Goal: Task Accomplishment & Management: Contribute content

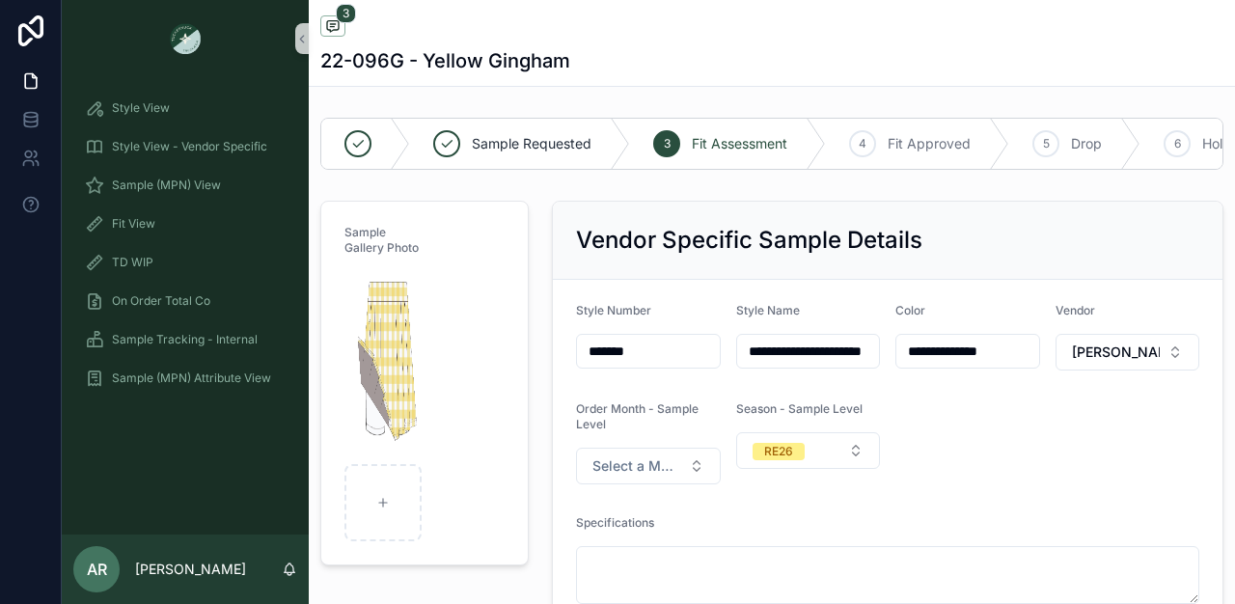
scroll to position [128, 0]
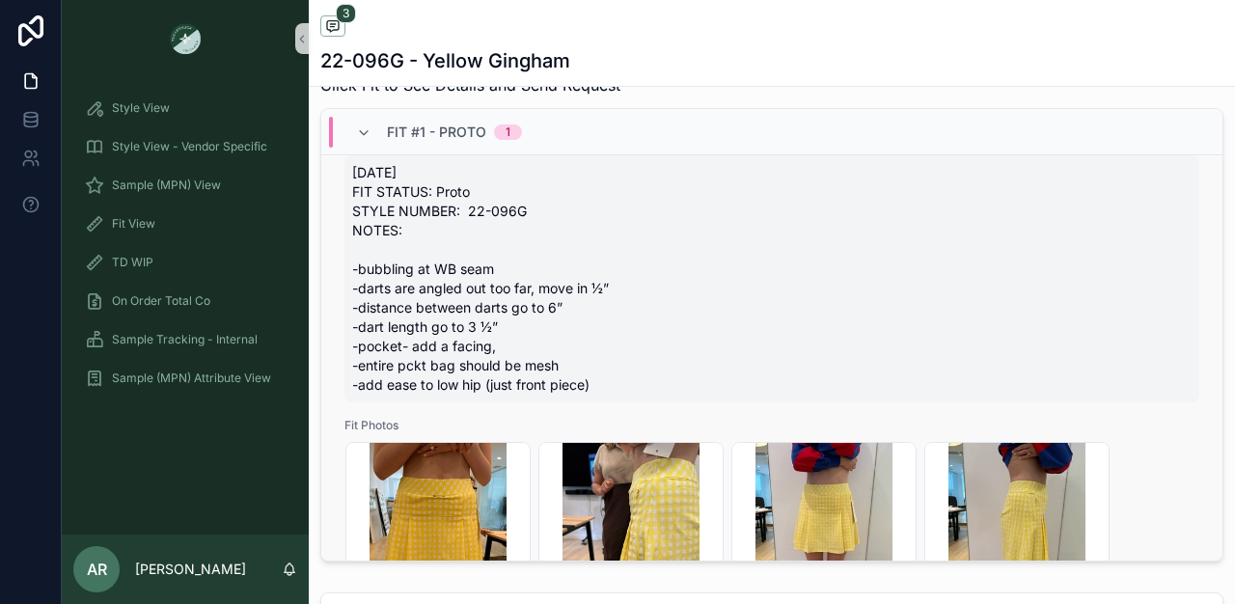
click at [361, 277] on span "[DATE] FIT STATUS: Proto STYLE NUMBER: 22-096G NOTES: -bubbling at WB seam -dar…" at bounding box center [772, 279] width 840 height 232
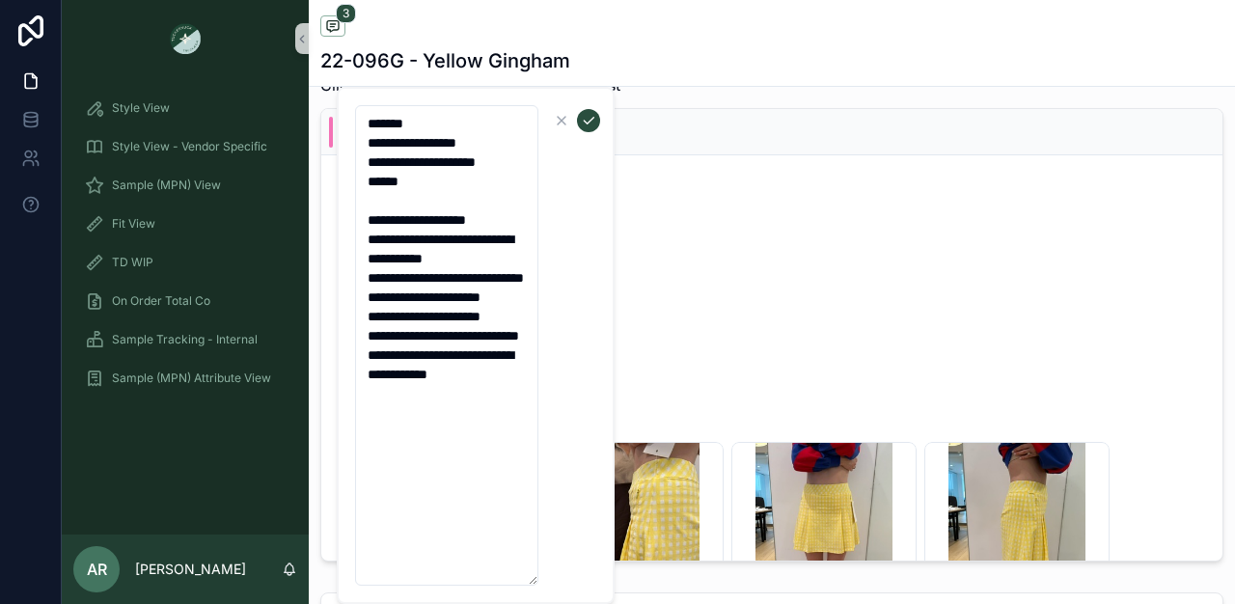
drag, startPoint x: 364, startPoint y: 235, endPoint x: 575, endPoint y: 483, distance: 325.1
click at [575, 484] on form "**********" at bounding box center [477, 345] width 247 height 483
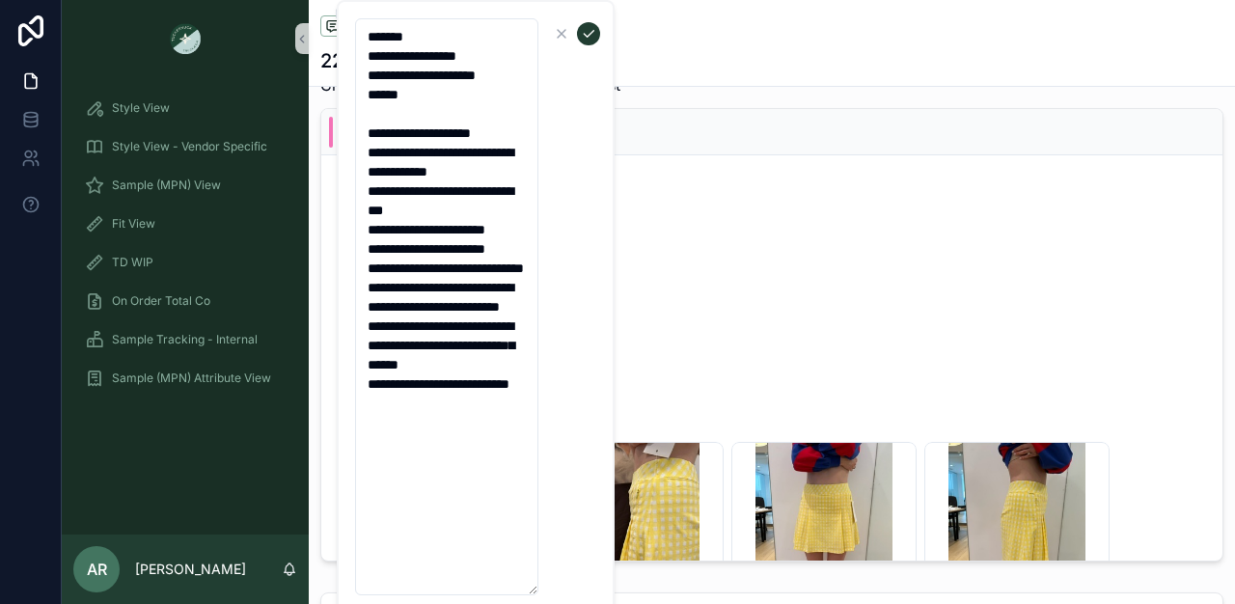
type textarea "**********"
click at [584, 30] on icon "scrollable content" at bounding box center [588, 33] width 15 height 15
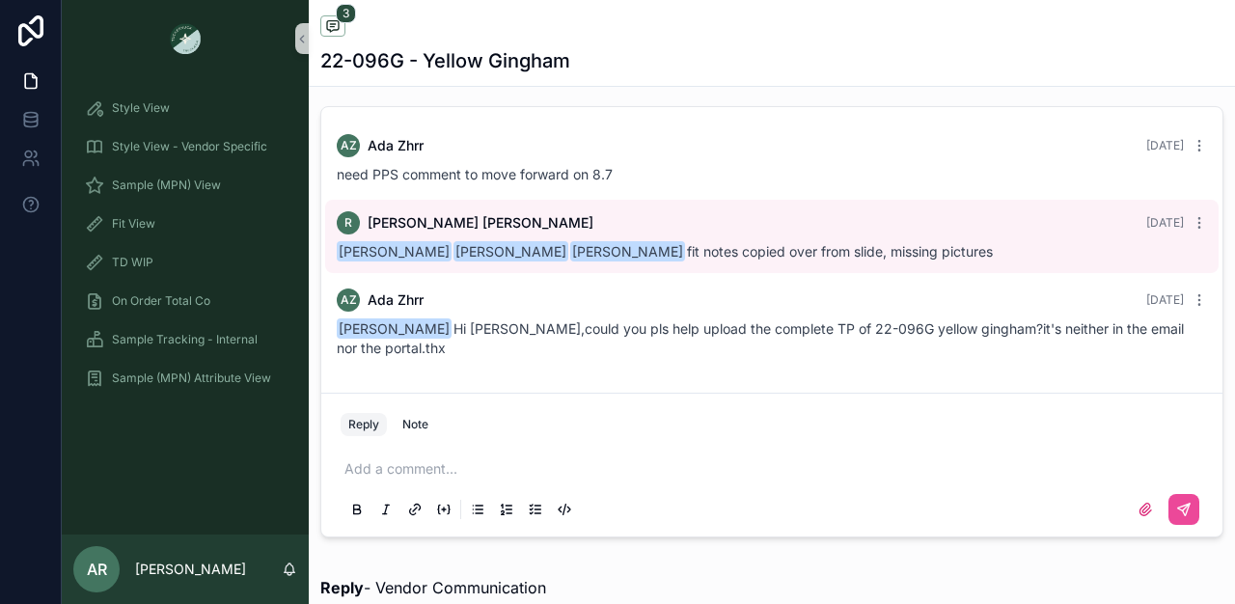
scroll to position [1273, 0]
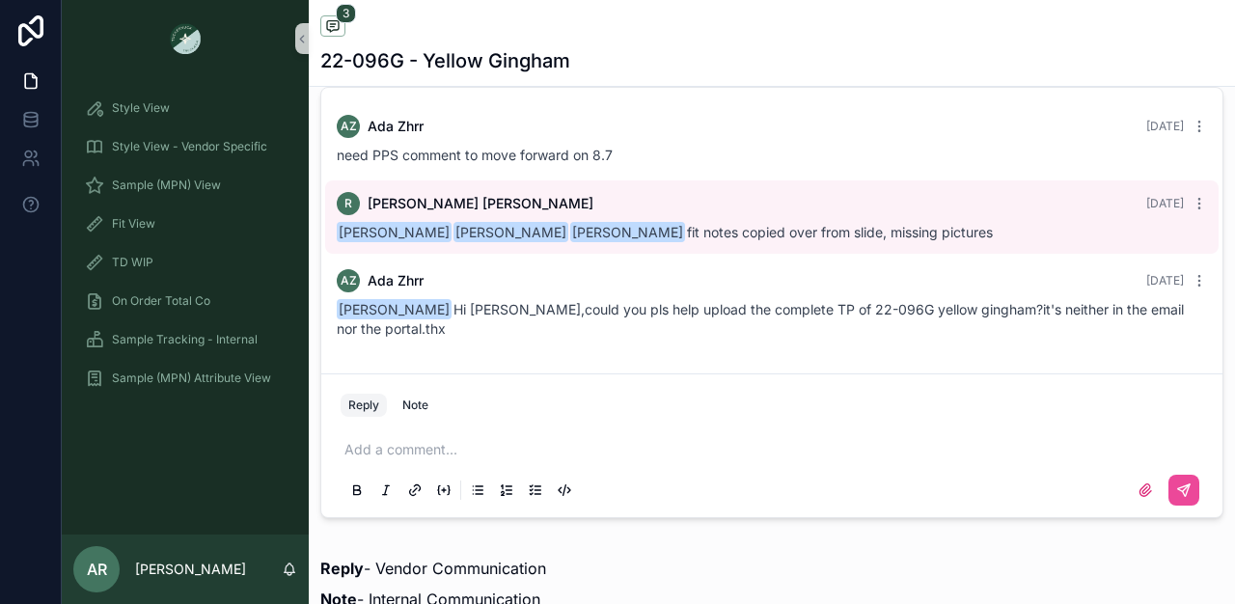
click at [405, 459] on p "scrollable content" at bounding box center [776, 449] width 863 height 19
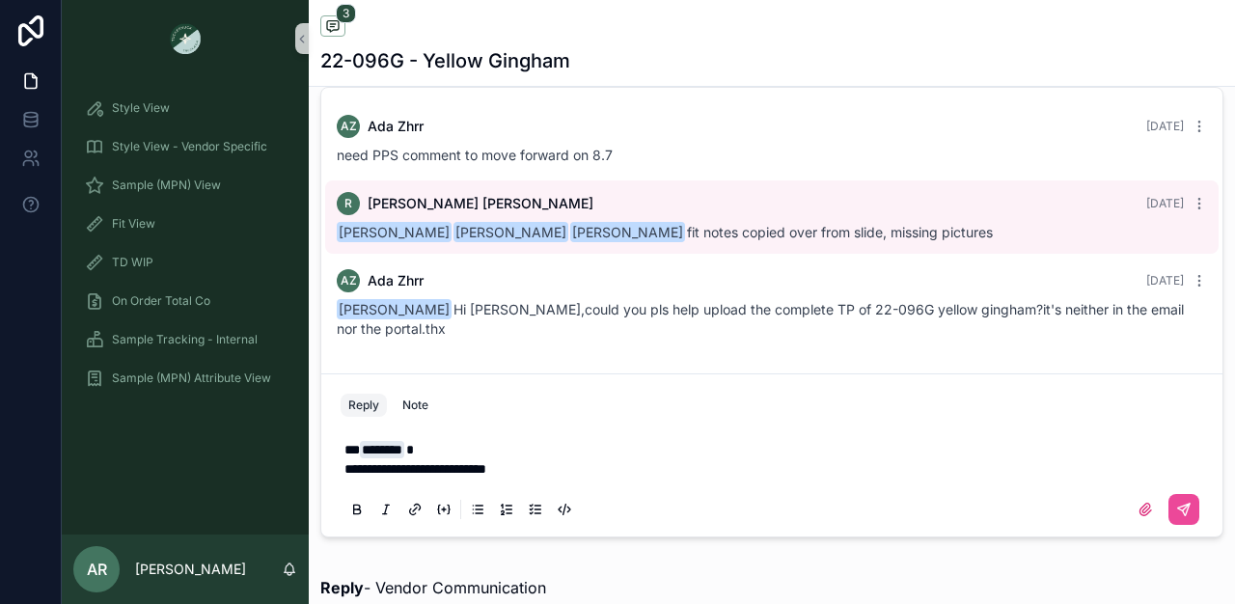
click at [417, 476] on span "**********" at bounding box center [416, 469] width 142 height 14
click at [525, 476] on span "**********" at bounding box center [435, 469] width 180 height 14
click at [639, 479] on p "**********" at bounding box center [776, 468] width 863 height 19
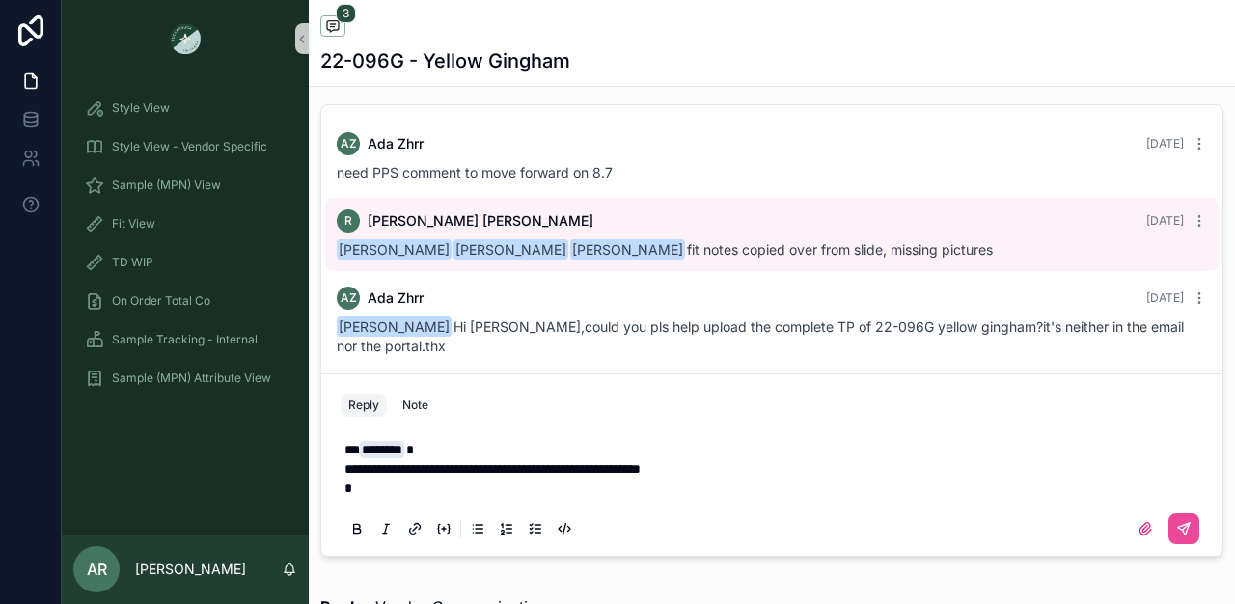
scroll to position [1236, 0]
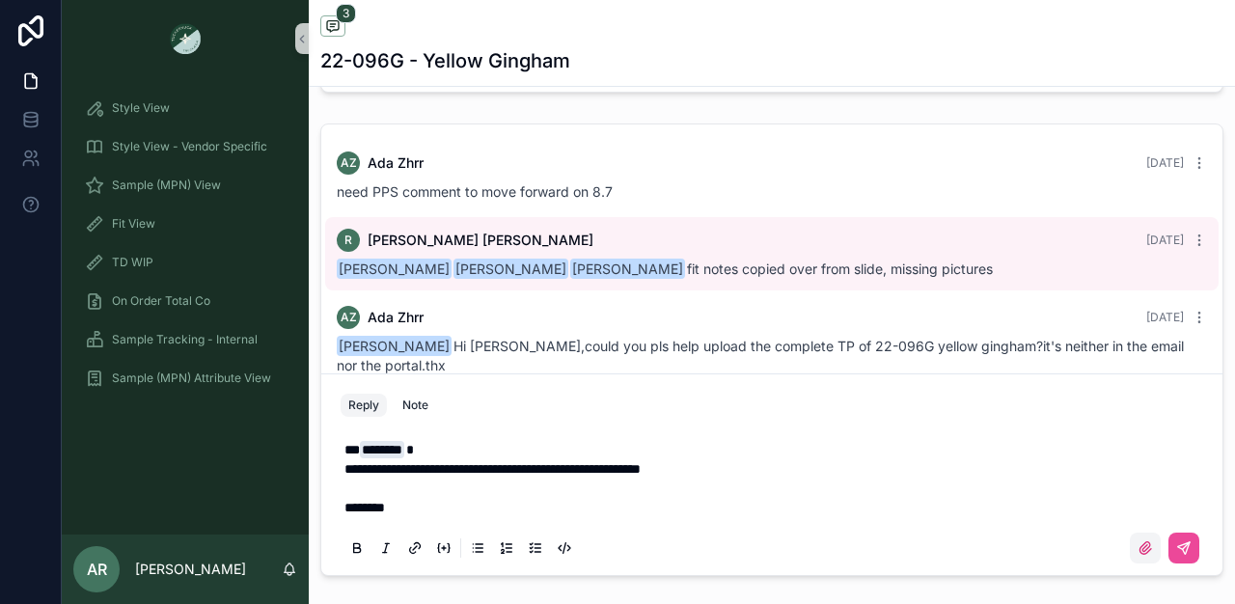
click at [1138, 556] on icon "scrollable content" at bounding box center [1145, 547] width 15 height 15
click at [0, 0] on input "scrollable content" at bounding box center [0, 0] width 0 height 0
click at [1135, 564] on label "scrollable content" at bounding box center [1145, 548] width 31 height 31
click at [0, 0] on input "scrollable content" at bounding box center [0, 0] width 0 height 0
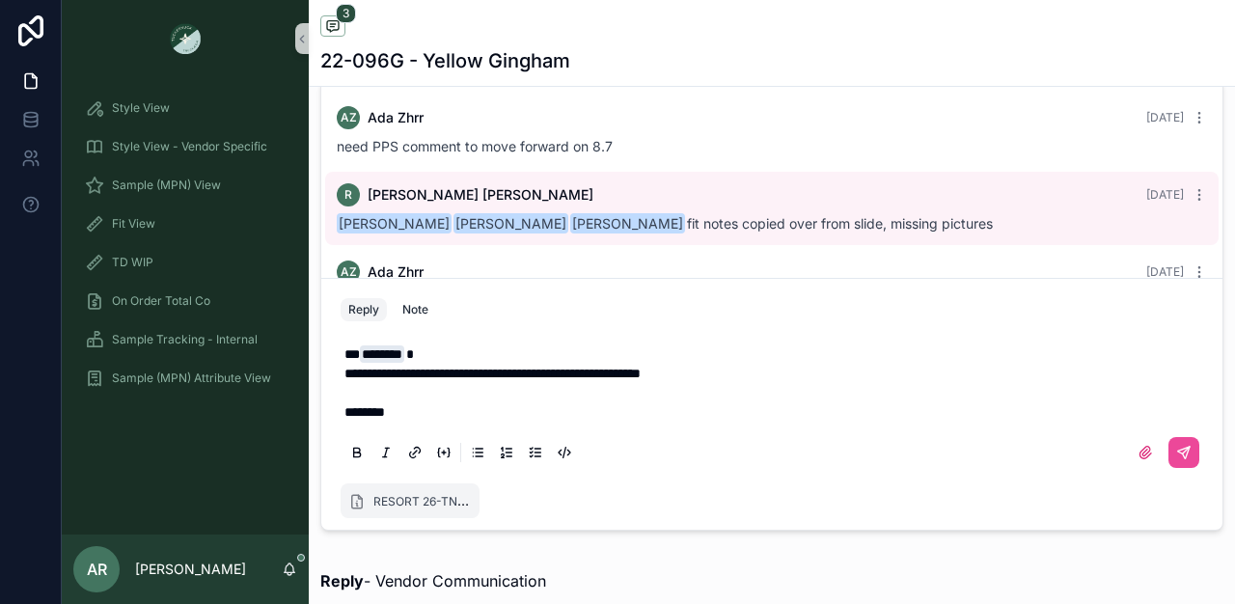
scroll to position [1285, 0]
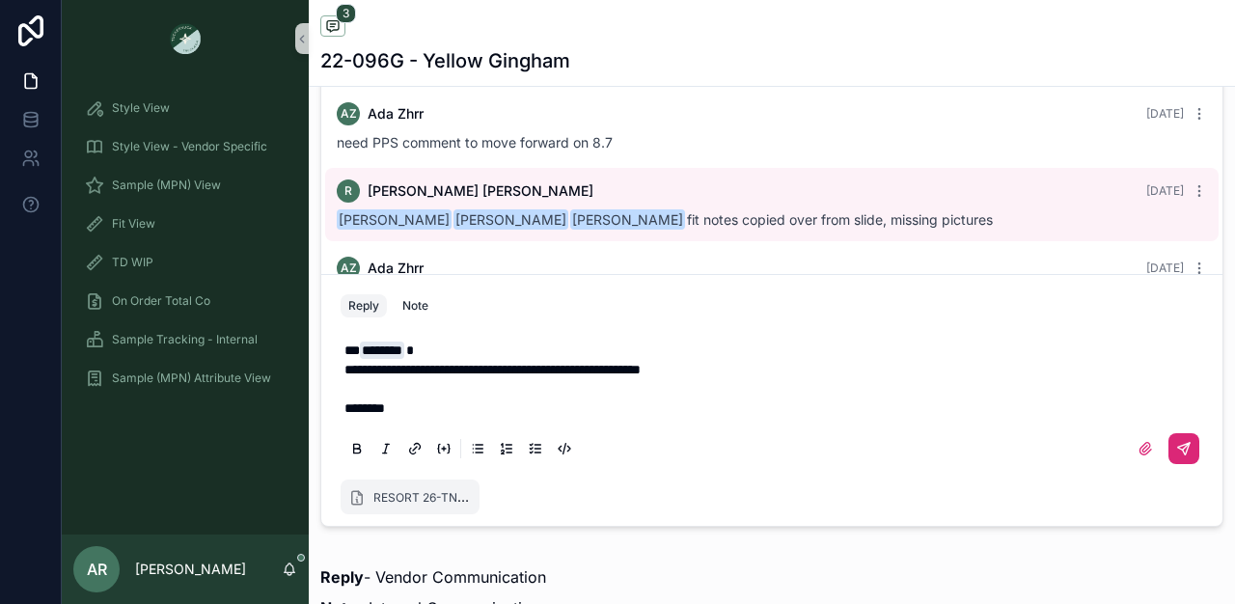
click at [1178, 455] on icon "scrollable content" at bounding box center [1184, 449] width 12 height 12
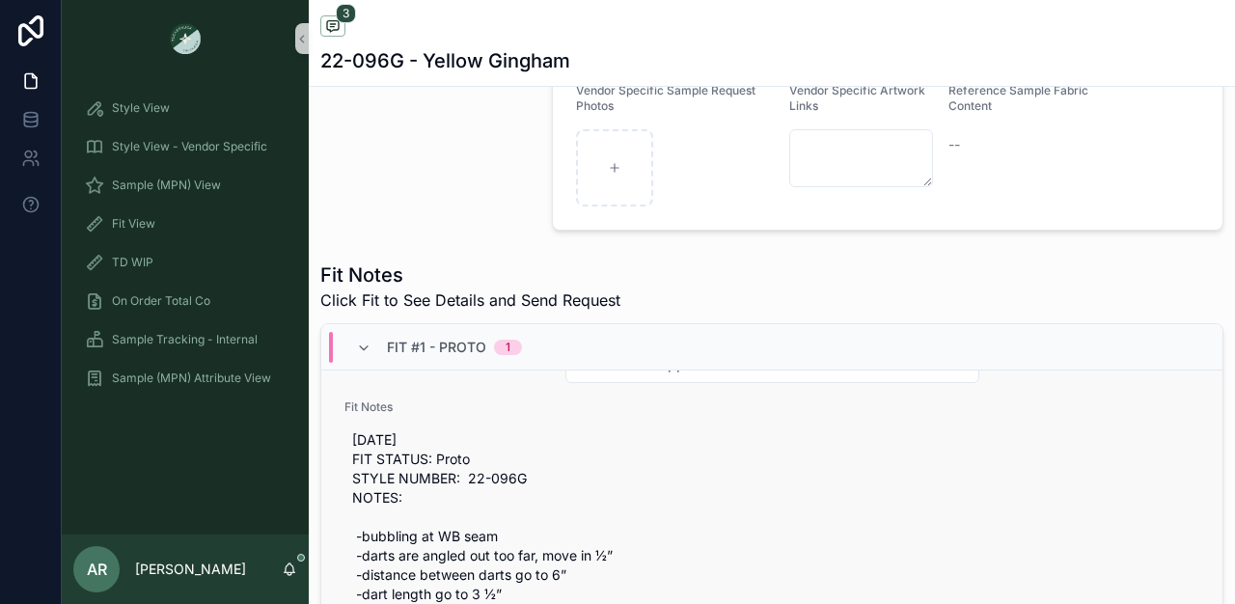
scroll to position [0, 0]
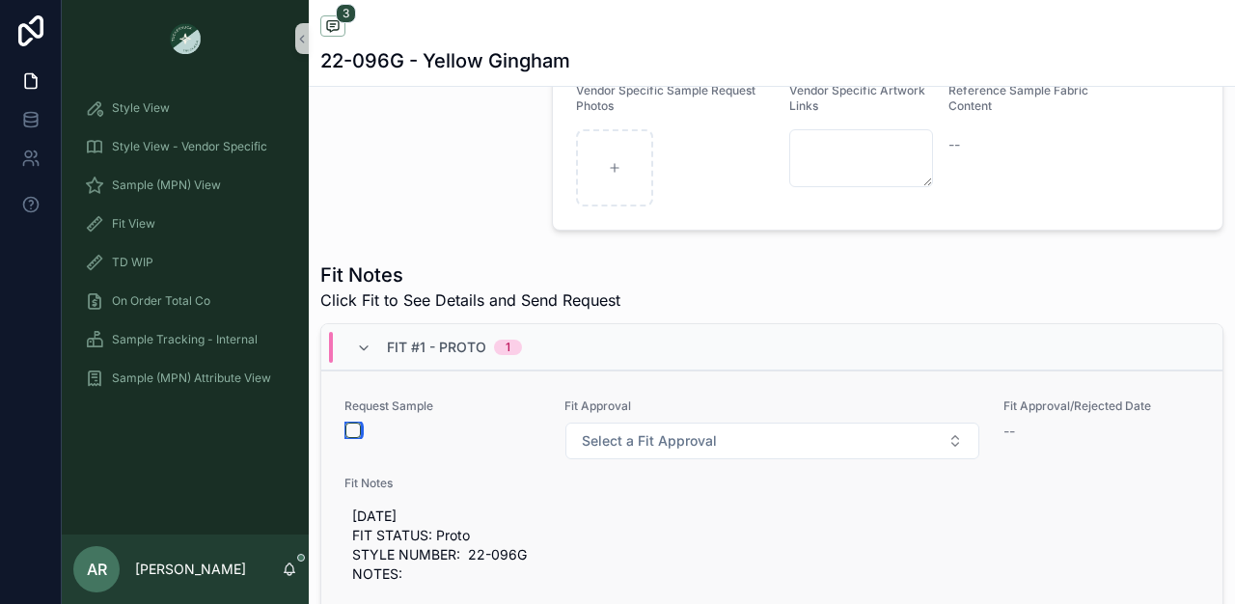
click at [356, 438] on button "scrollable content" at bounding box center [352, 430] width 15 height 15
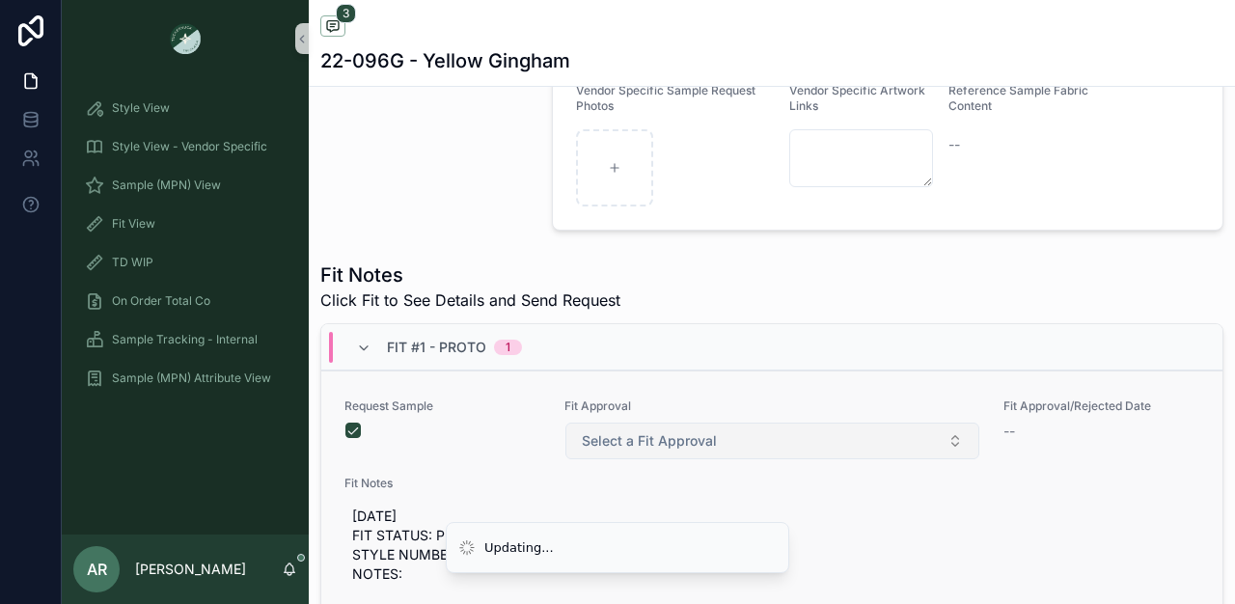
click at [678, 444] on button "Select a Fit Approval" at bounding box center [773, 441] width 414 height 37
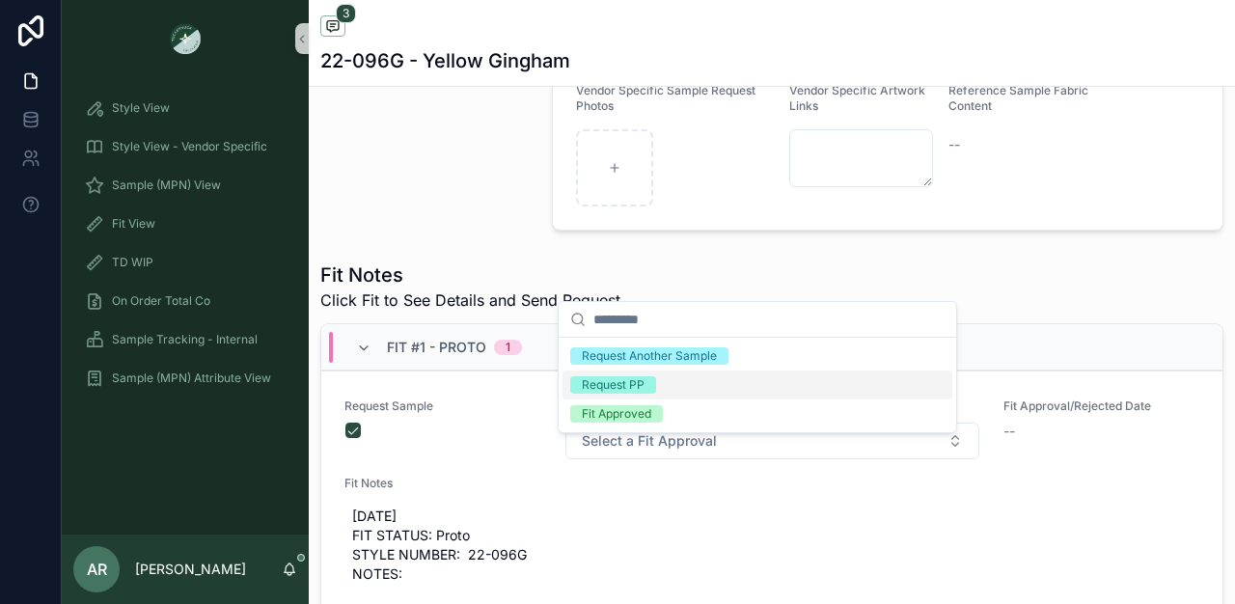
click at [649, 378] on span "Request PP" at bounding box center [613, 384] width 86 height 17
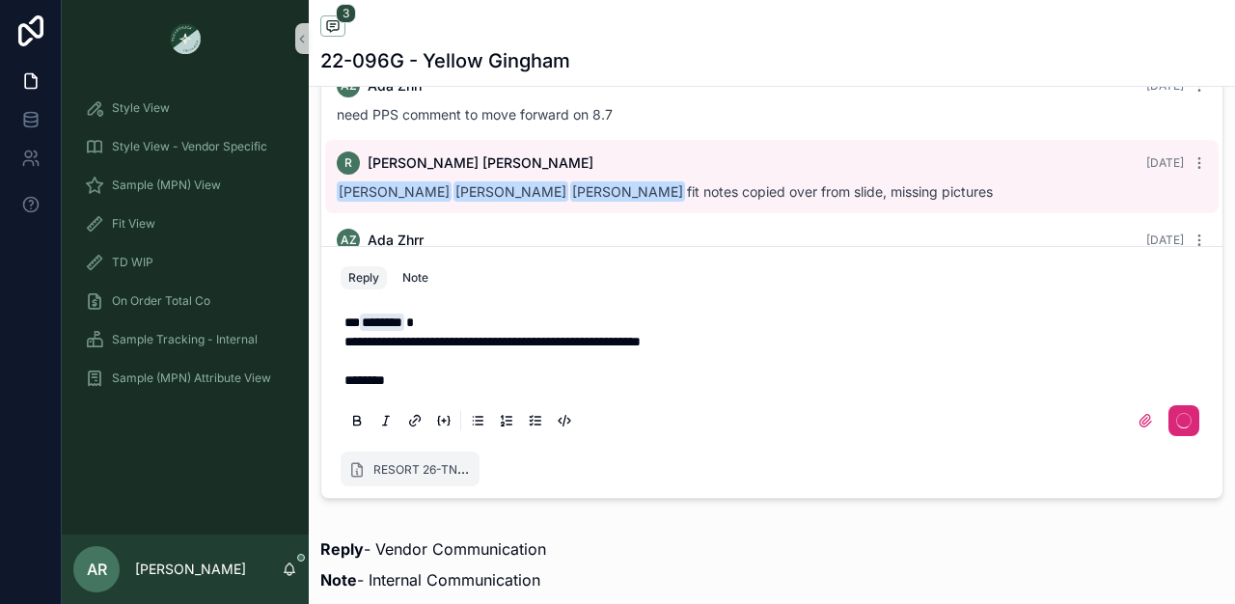
scroll to position [1311, 0]
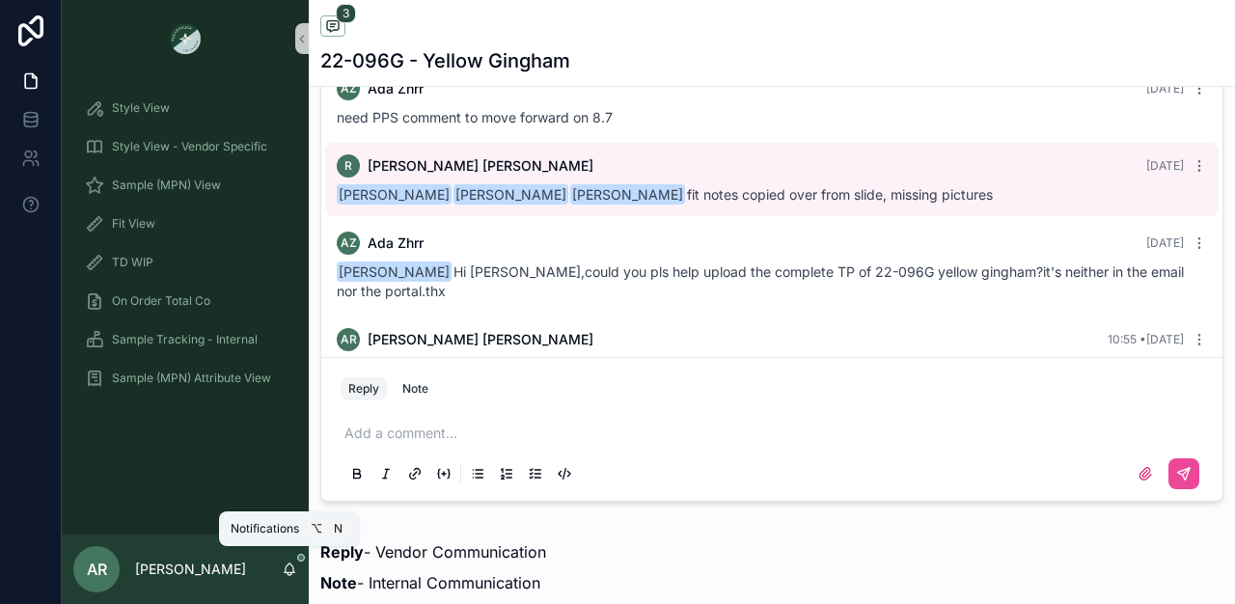
click at [292, 563] on icon "scrollable content" at bounding box center [289, 569] width 15 height 15
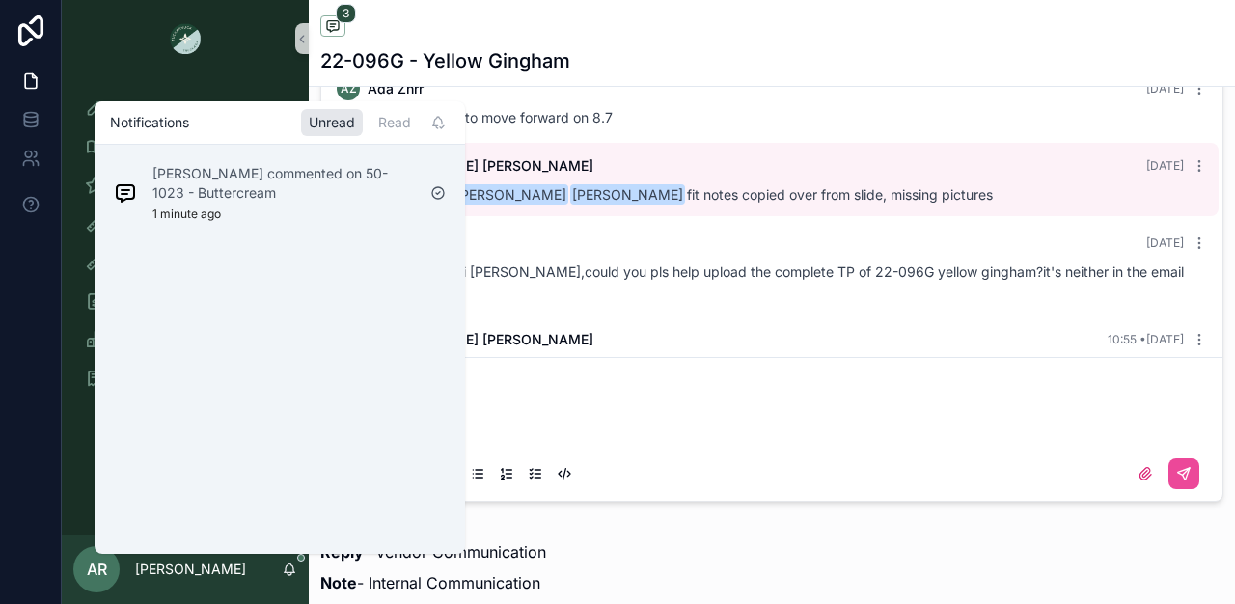
click at [688, 381] on div "Reply Note Add a comment..." at bounding box center [771, 429] width 901 height 144
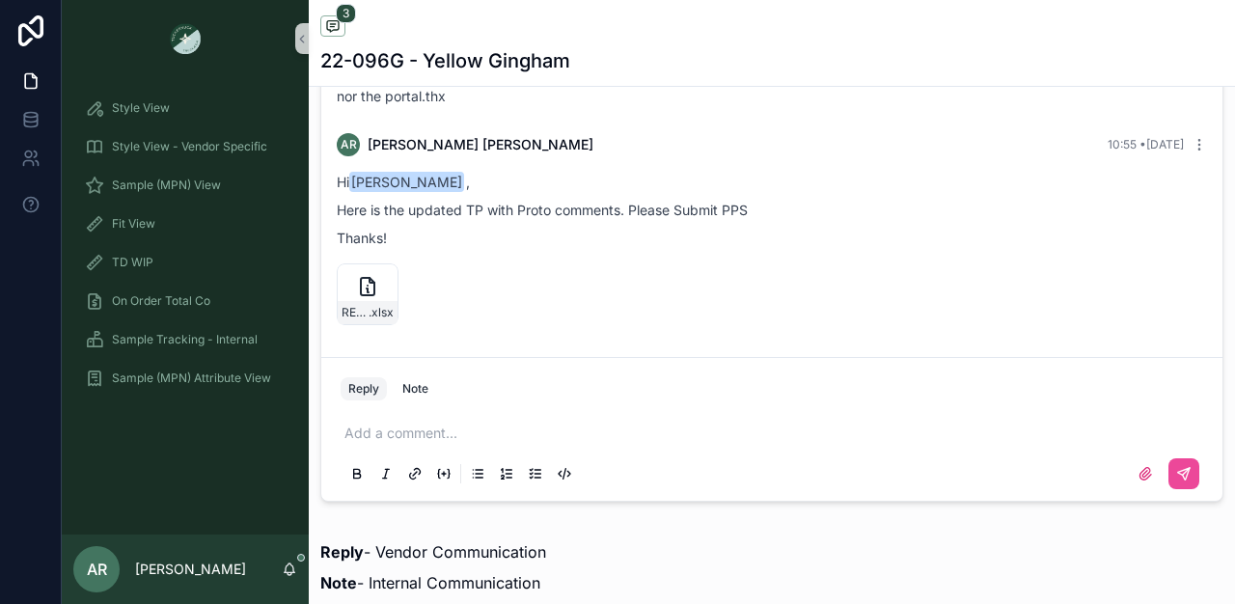
scroll to position [197, 0]
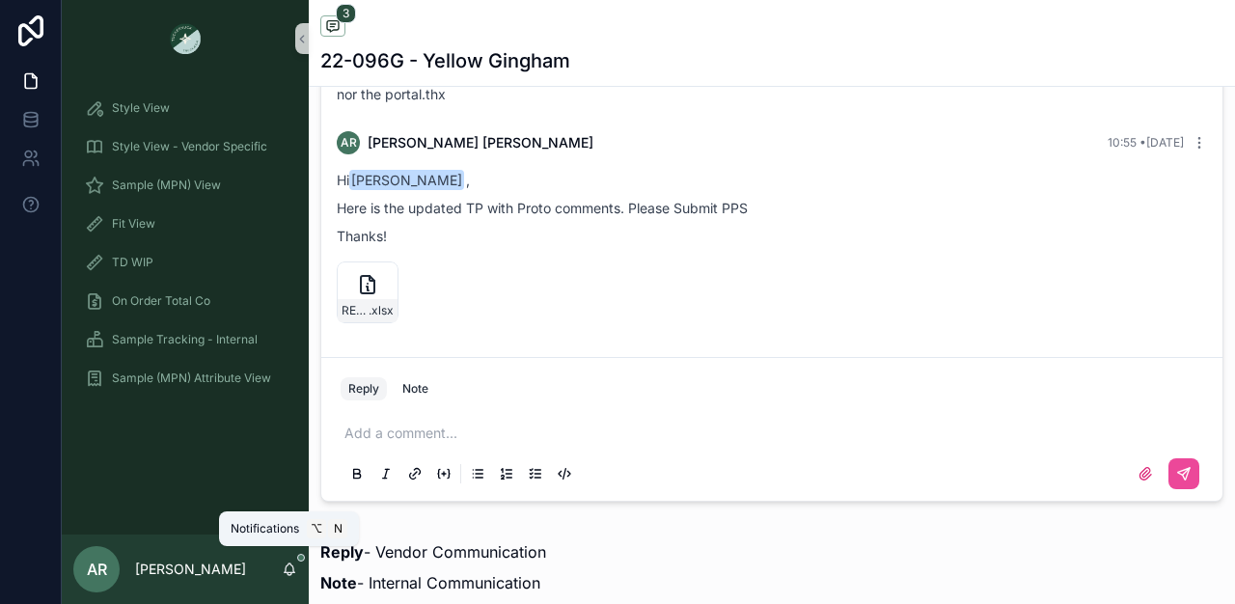
click at [297, 558] on span "scrollable content" at bounding box center [301, 558] width 8 height 8
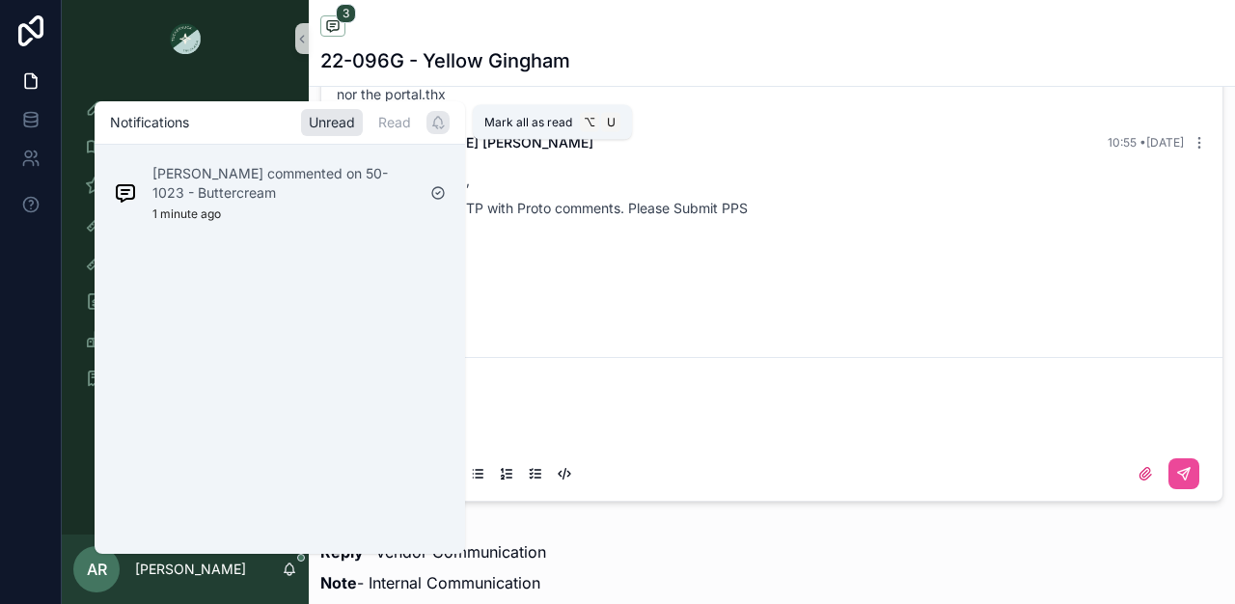
click at [436, 125] on icon "scrollable content" at bounding box center [437, 126] width 2 height 3
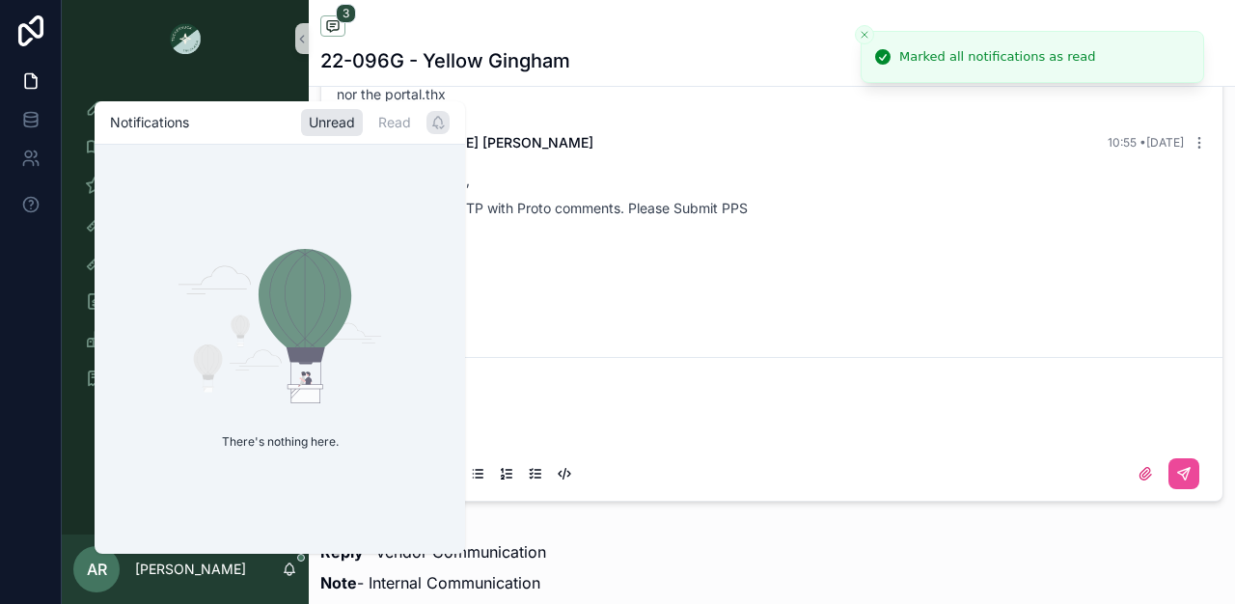
click at [491, 180] on div "Hi [PERSON_NAME] , Here is the updated TP with Proto comments. Please Submit PP…" at bounding box center [772, 208] width 870 height 92
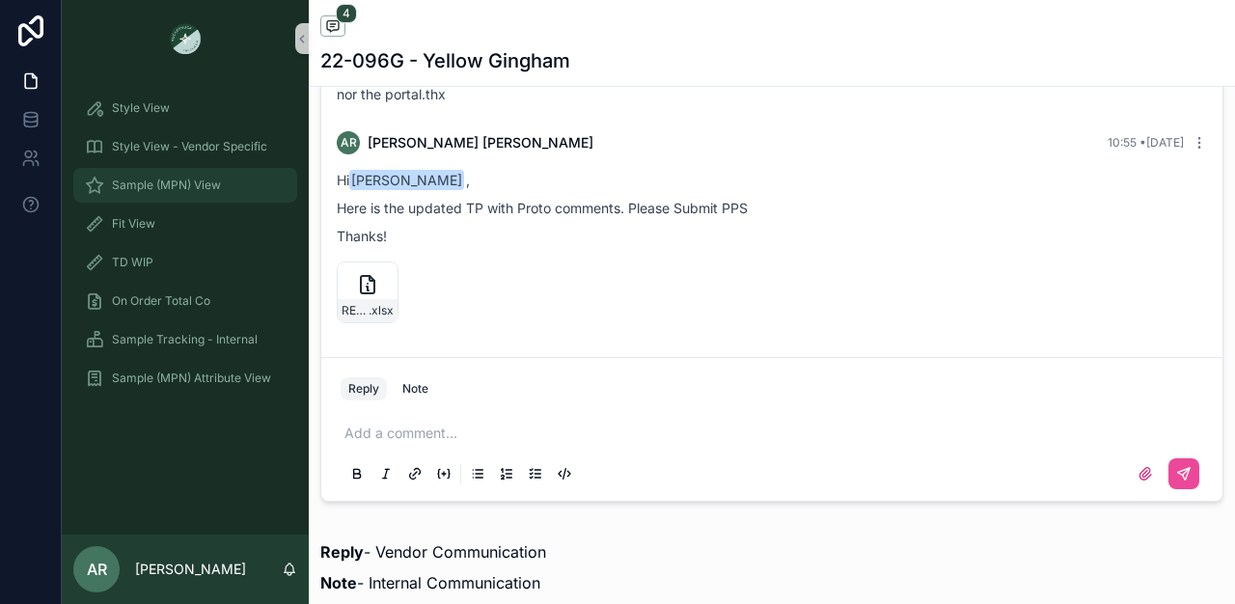
click at [181, 197] on div "Sample (MPN) View" at bounding box center [185, 185] width 201 height 31
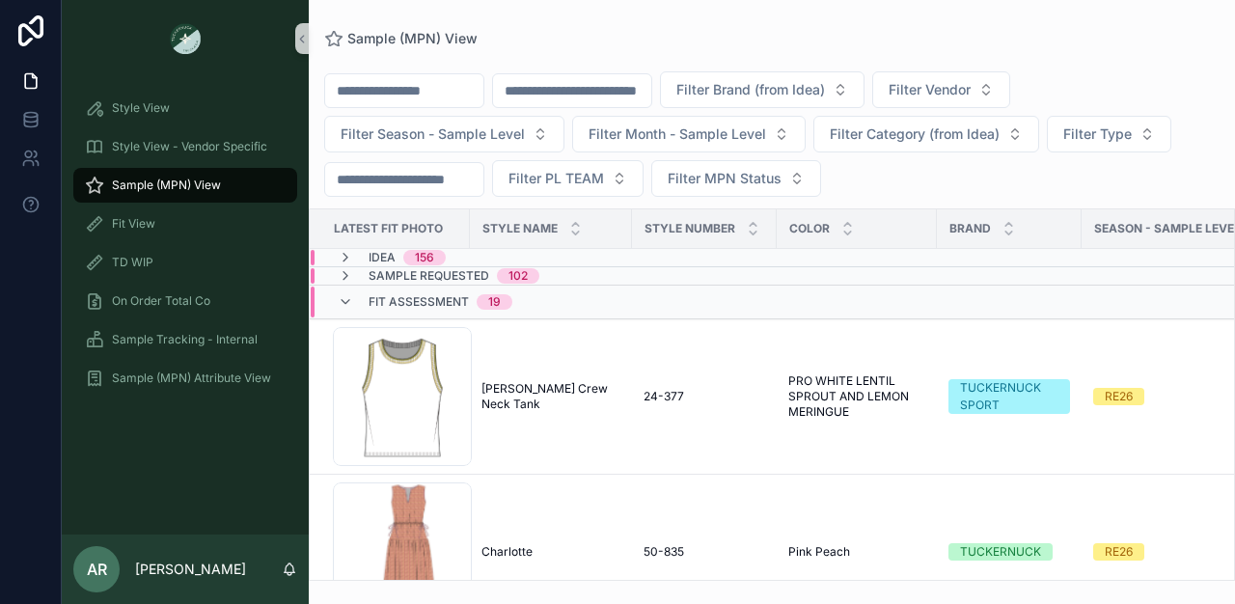
click at [593, 96] on input "scrollable content" at bounding box center [572, 90] width 158 height 27
type input "******"
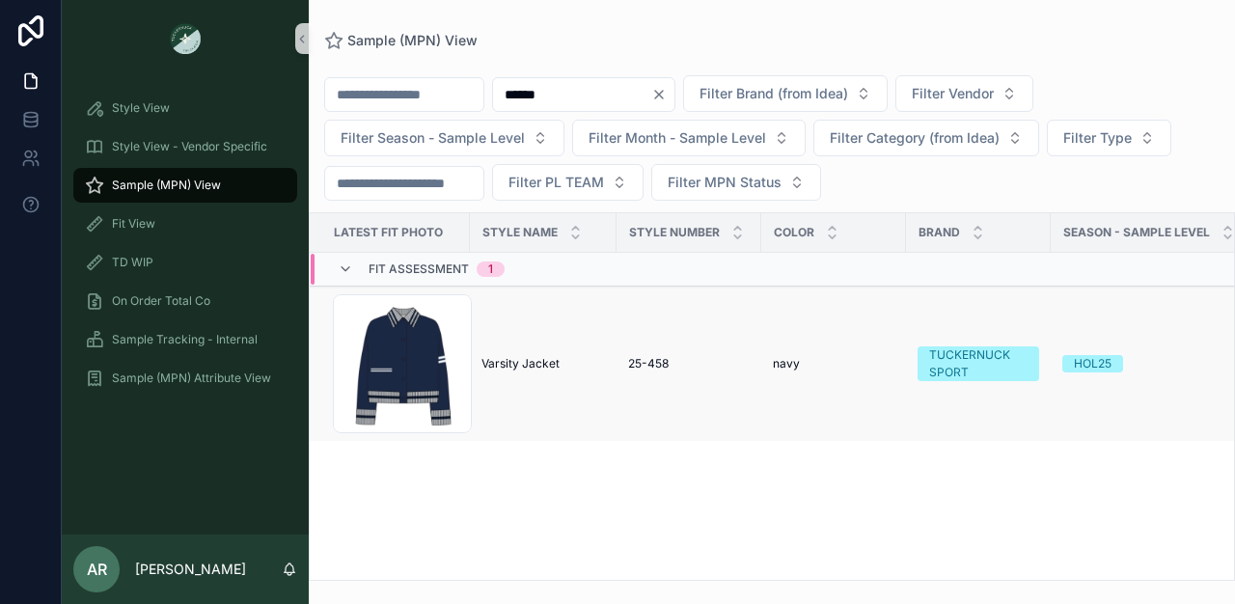
click at [495, 370] on span "Varsity Jacket" at bounding box center [521, 363] width 78 height 15
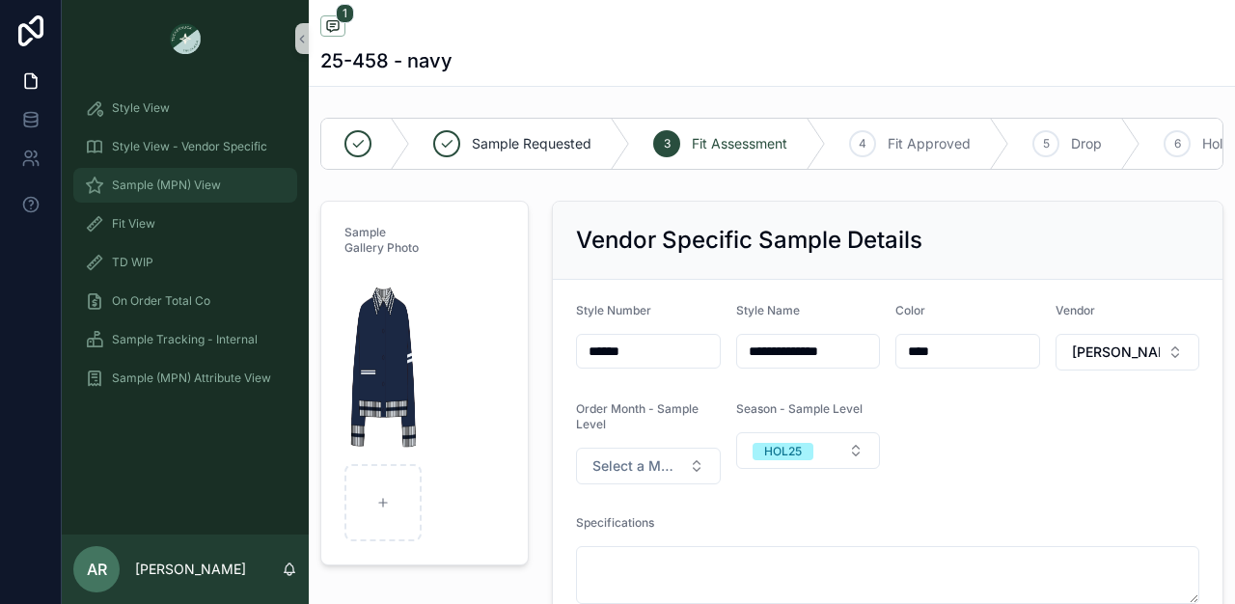
click at [197, 170] on div "Sample (MPN) View" at bounding box center [185, 185] width 201 height 31
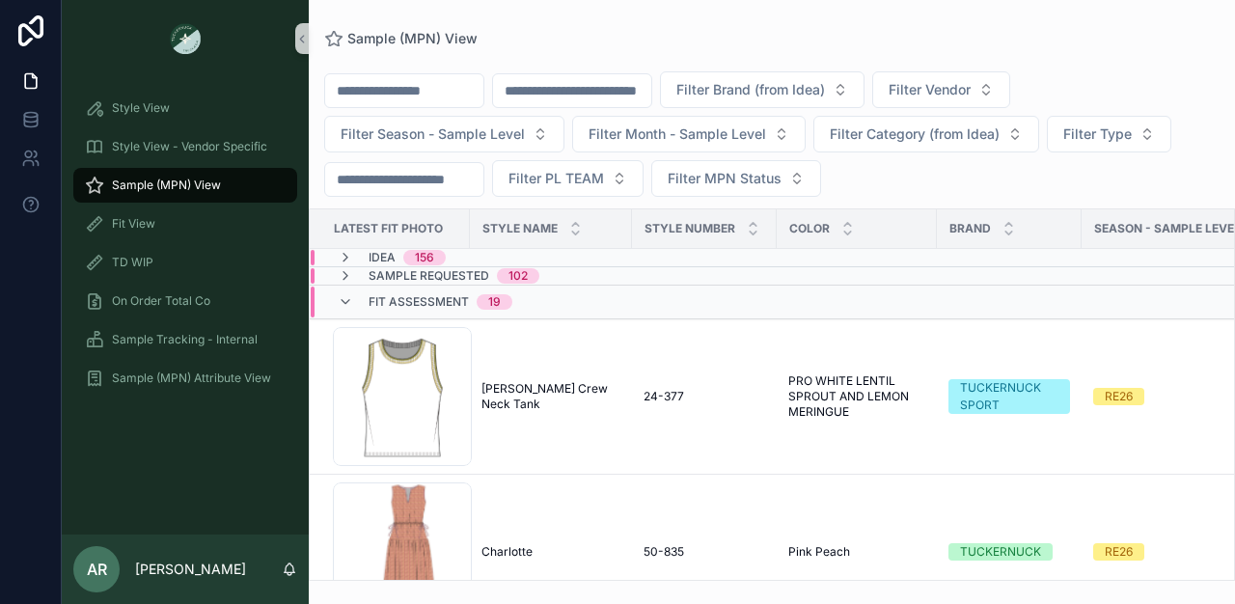
click at [619, 92] on input "scrollable content" at bounding box center [572, 90] width 158 height 27
type input "******"
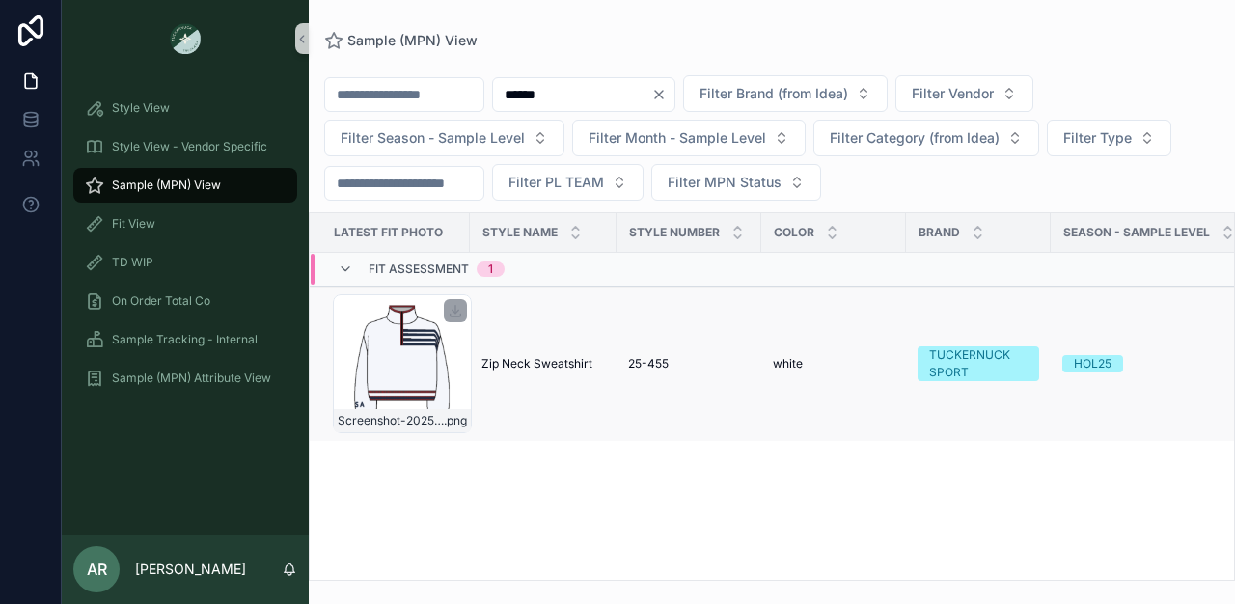
click at [430, 400] on div "Screenshot-2025-08-05-at-2.28.37-PM .png" at bounding box center [402, 363] width 139 height 139
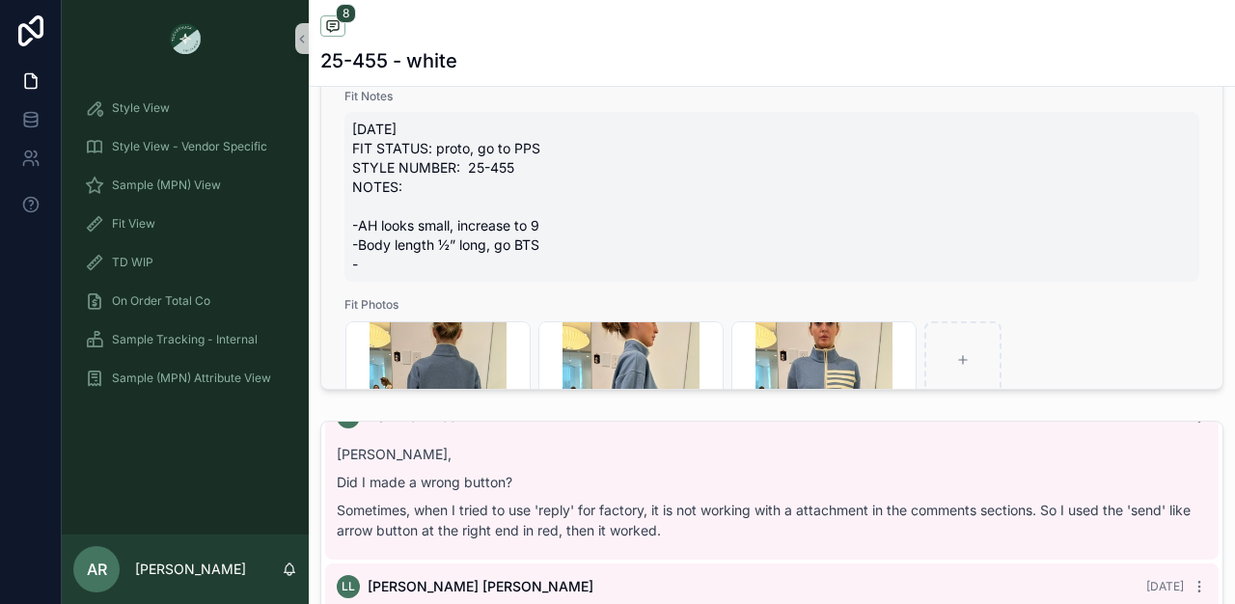
scroll to position [947, 0]
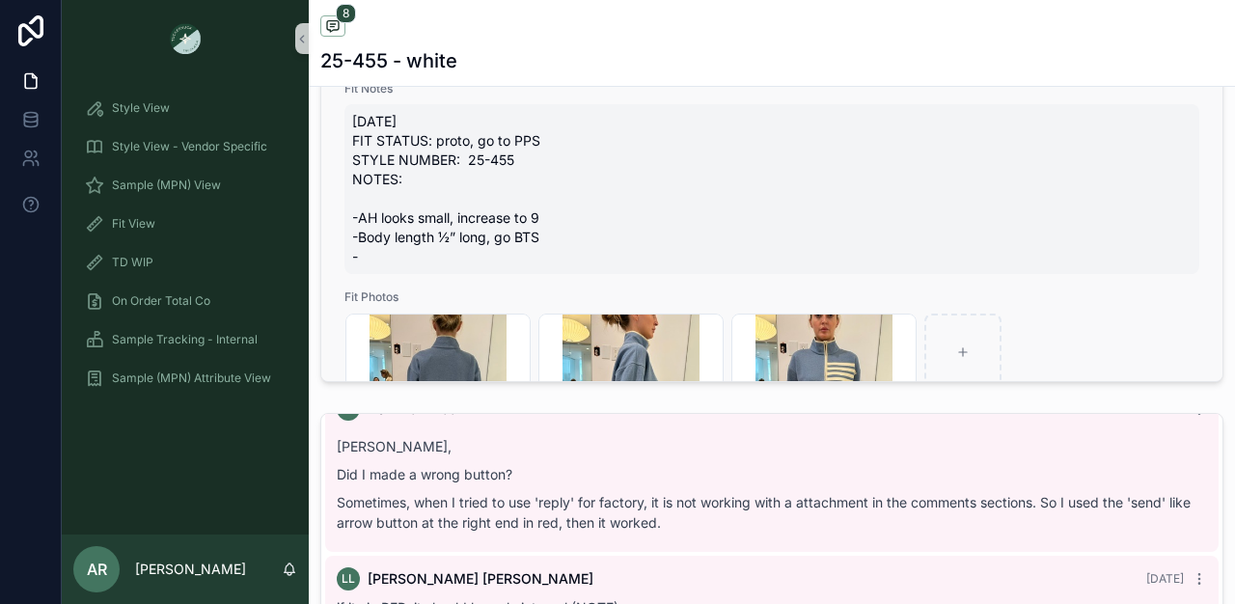
click at [357, 232] on span "[DATE] FIT STATUS: proto, go to PPS STYLE NUMBER: 25-455 NOTES: -AH looks small…" at bounding box center [772, 189] width 840 height 154
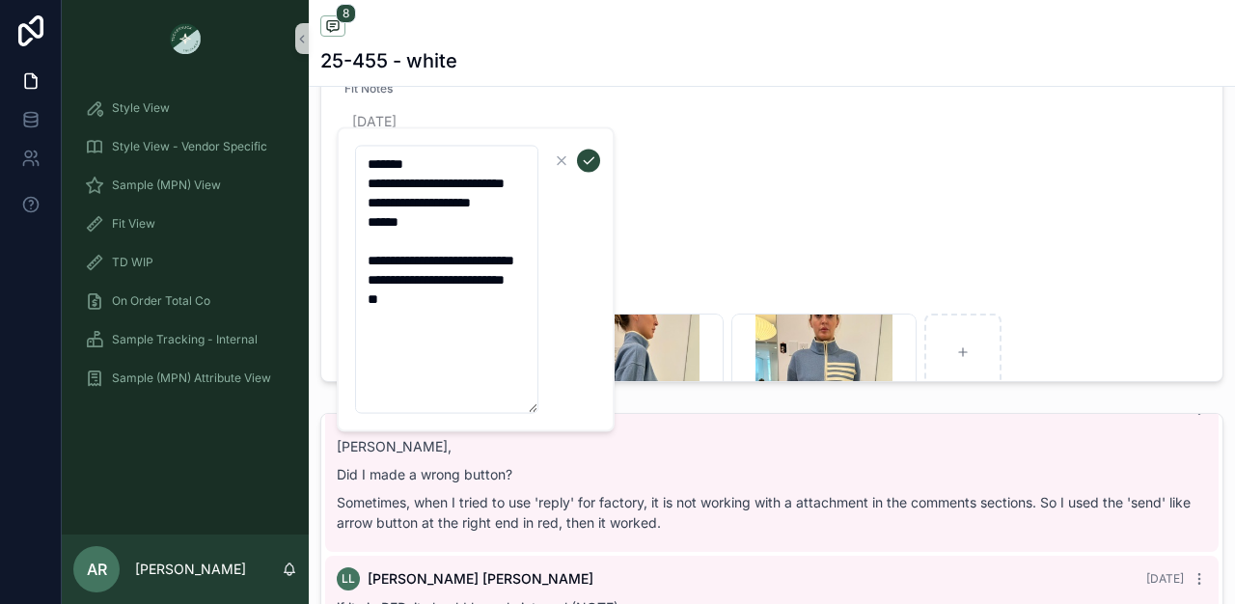
drag, startPoint x: 370, startPoint y: 296, endPoint x: 420, endPoint y: 366, distance: 85.7
click at [420, 366] on textarea "**********" at bounding box center [446, 280] width 183 height 268
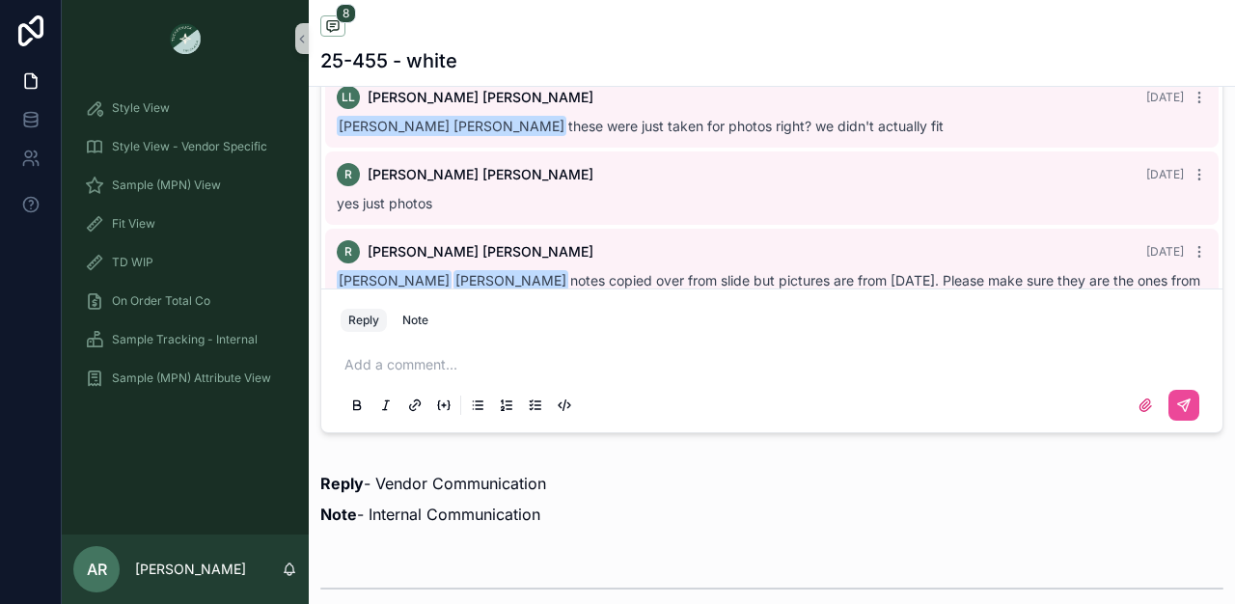
scroll to position [1386, 0]
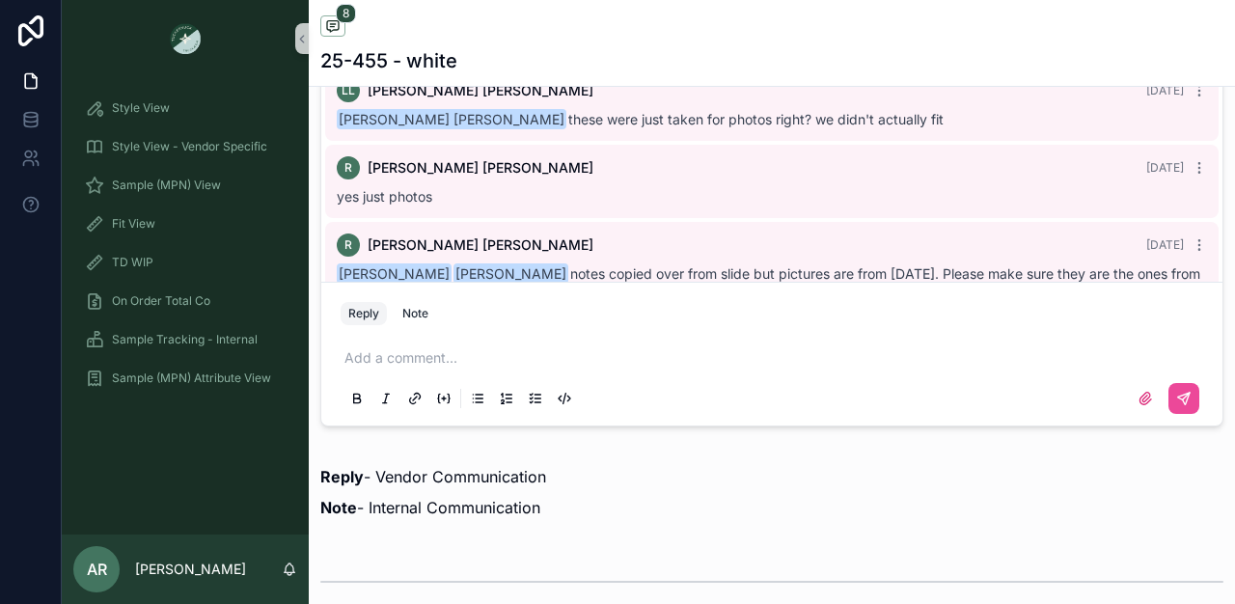
click at [357, 325] on button "Reply" at bounding box center [364, 313] width 46 height 23
click at [407, 321] on div "Note" at bounding box center [415, 313] width 26 height 15
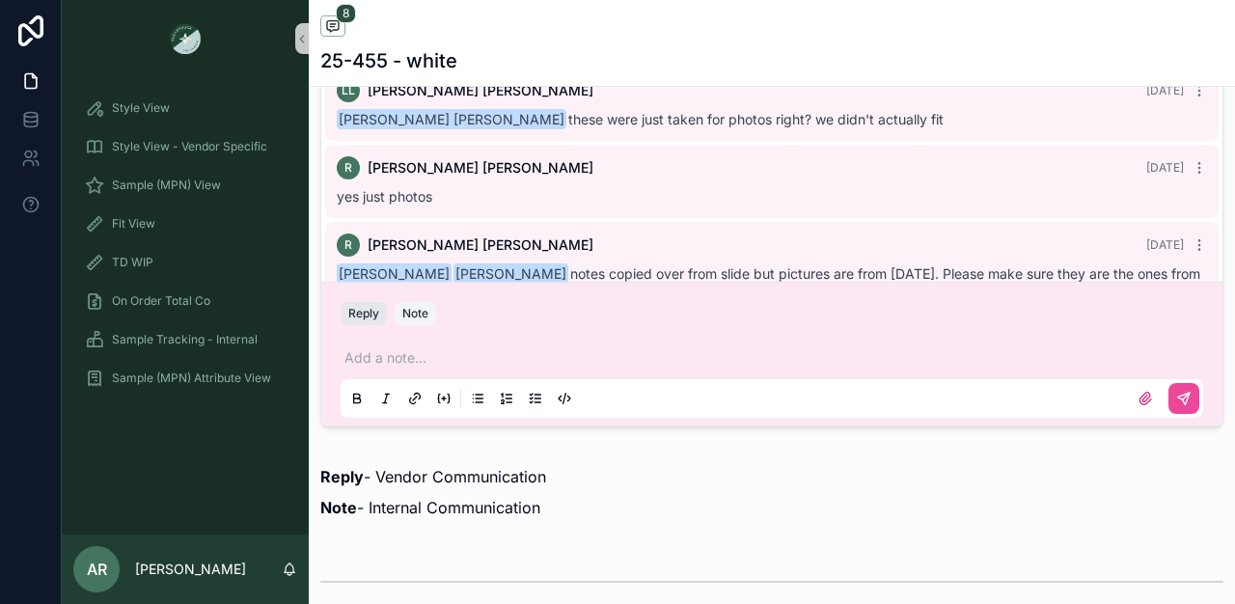
click at [368, 325] on button "Reply" at bounding box center [364, 313] width 46 height 23
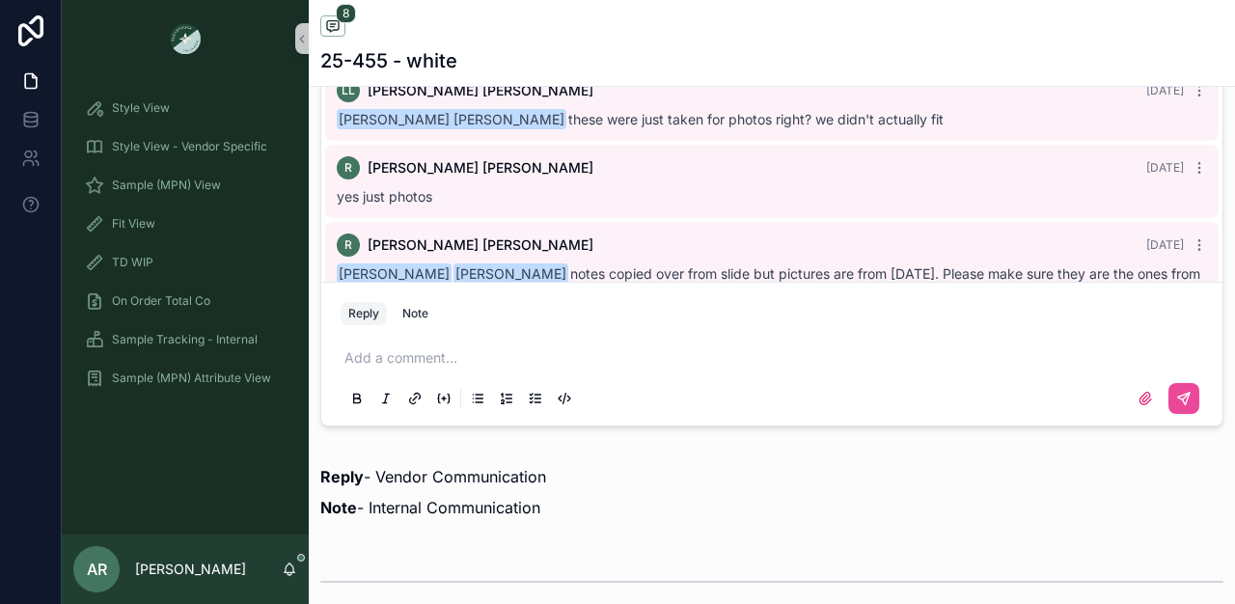
click at [374, 368] on p "scrollable content" at bounding box center [776, 357] width 863 height 19
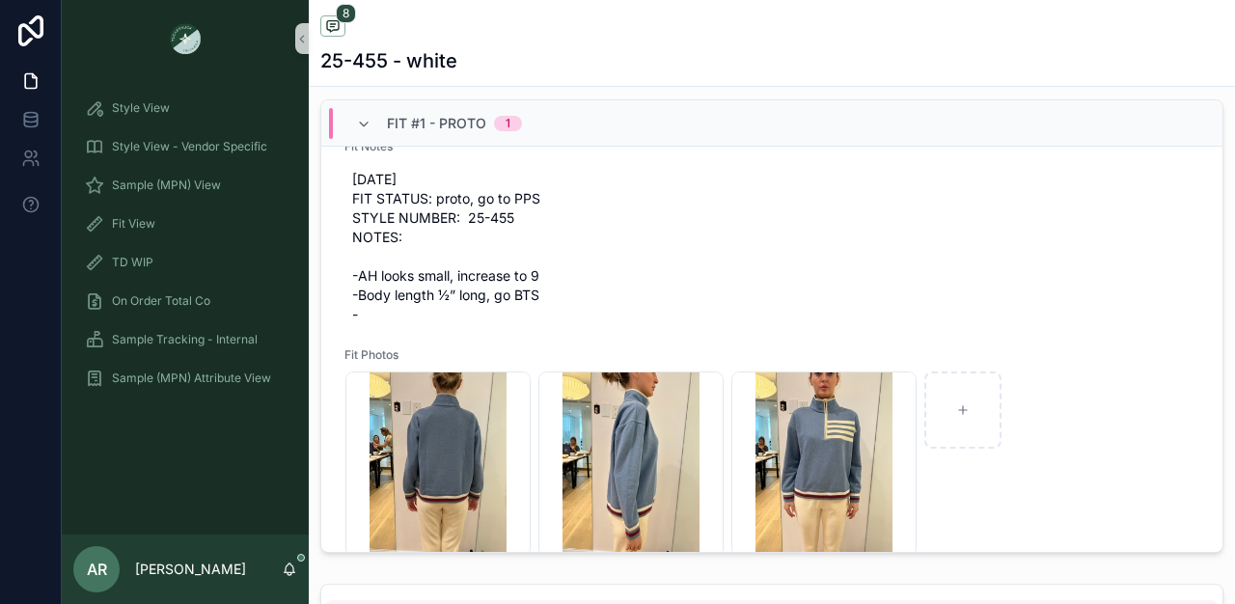
scroll to position [115, 0]
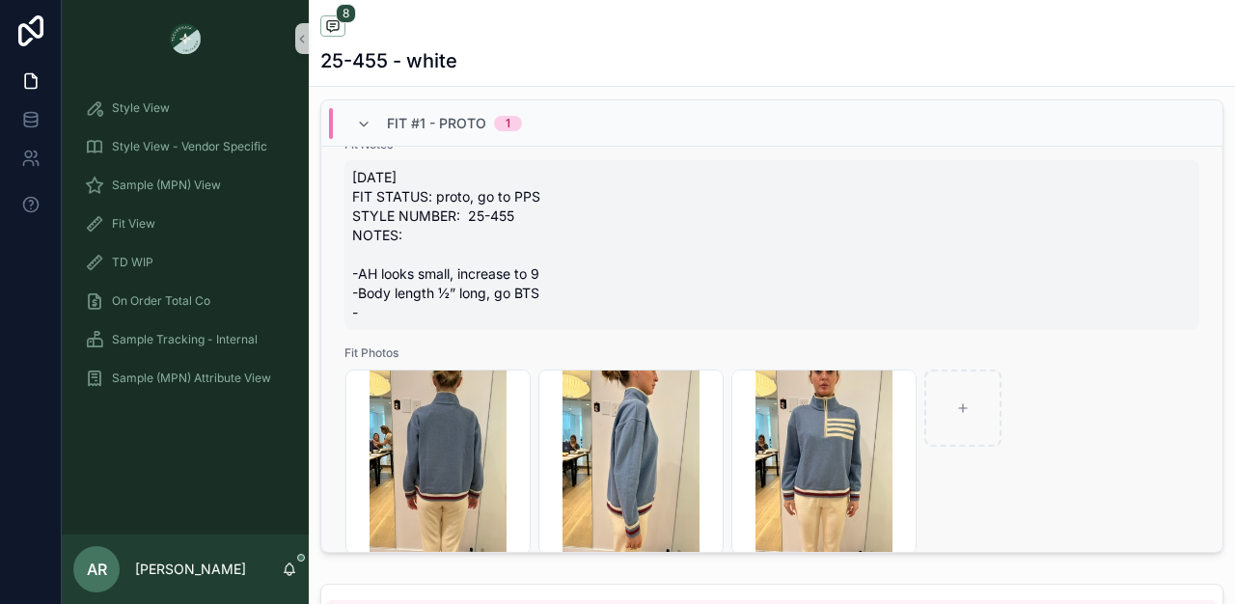
click at [405, 297] on span "[DATE] FIT STATUS: proto, go to PPS STYLE NUMBER: 25-455 NOTES: -AH looks small…" at bounding box center [772, 245] width 840 height 154
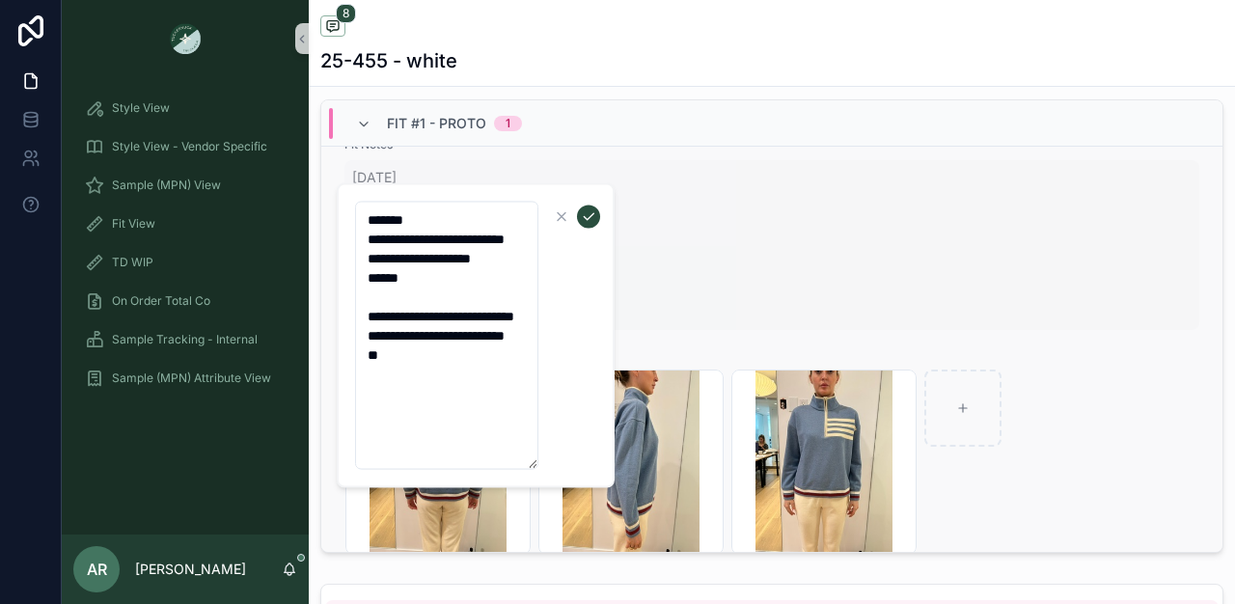
click at [405, 297] on textarea "**********" at bounding box center [446, 336] width 183 height 268
drag, startPoint x: 364, startPoint y: 355, endPoint x: 443, endPoint y: 467, distance: 137.1
click at [443, 467] on textarea "**********" at bounding box center [446, 336] width 183 height 268
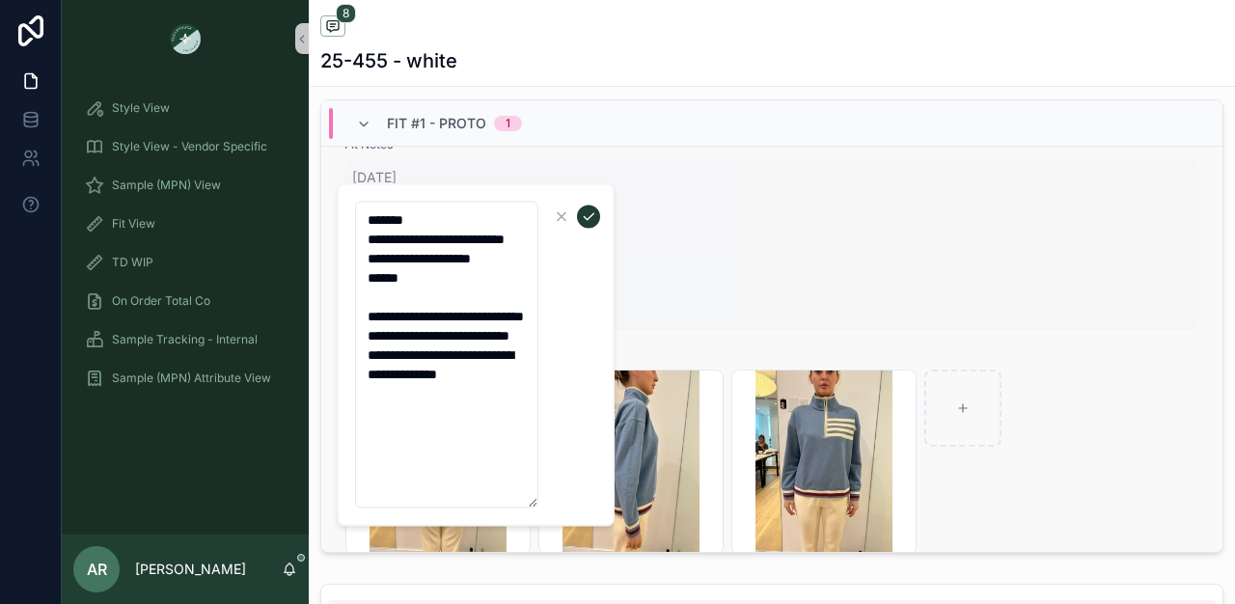
type textarea "**********"
click at [591, 215] on icon "scrollable content" at bounding box center [589, 216] width 10 height 7
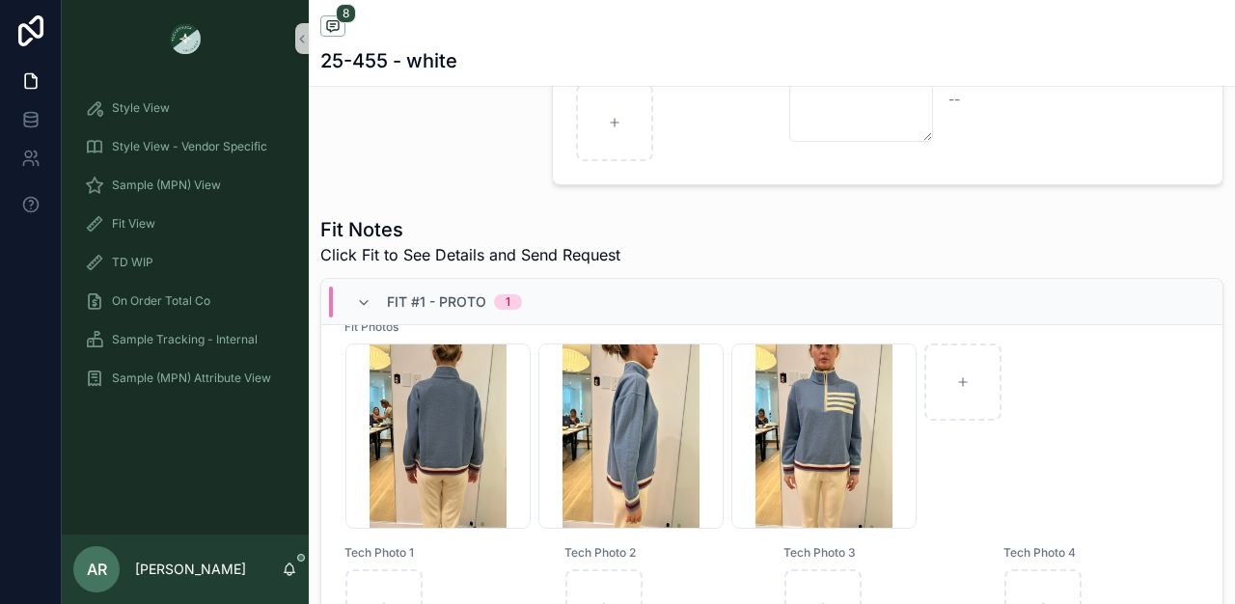
scroll to position [589, 0]
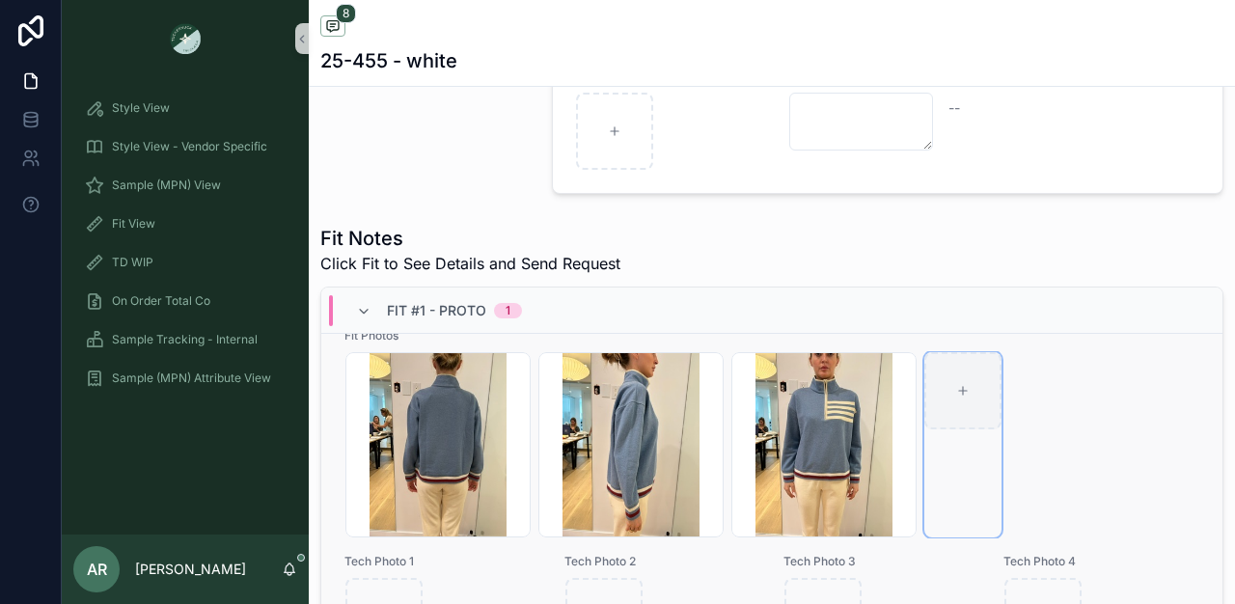
click at [955, 397] on div "scrollable content" at bounding box center [963, 390] width 77 height 77
type input "**********"
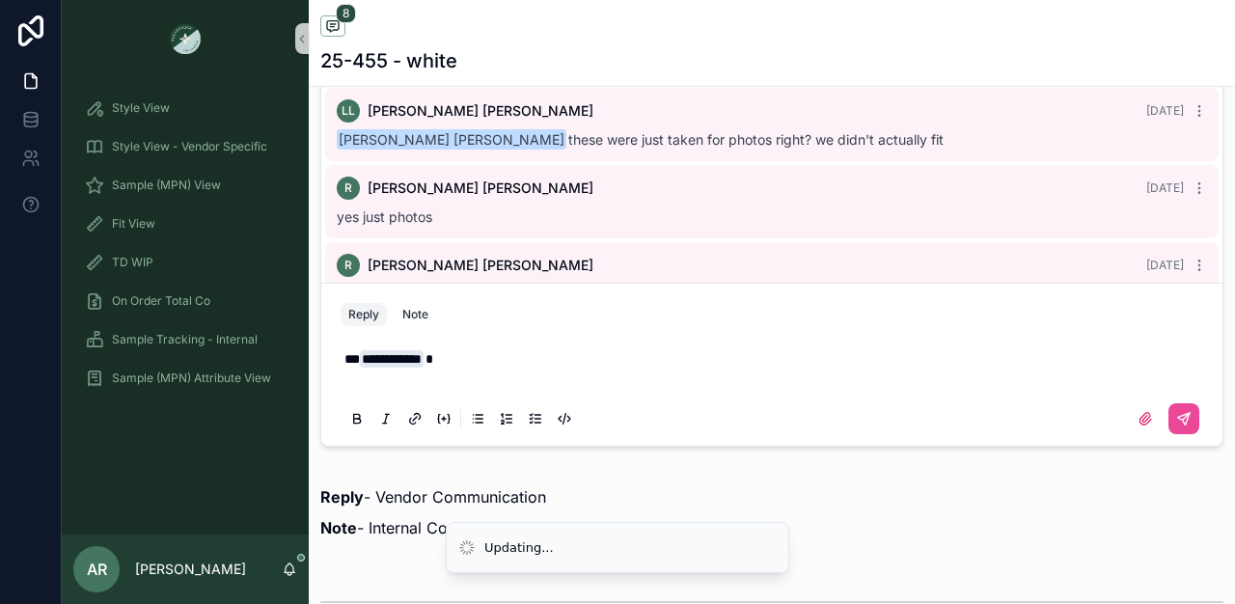
scroll to position [1381, 0]
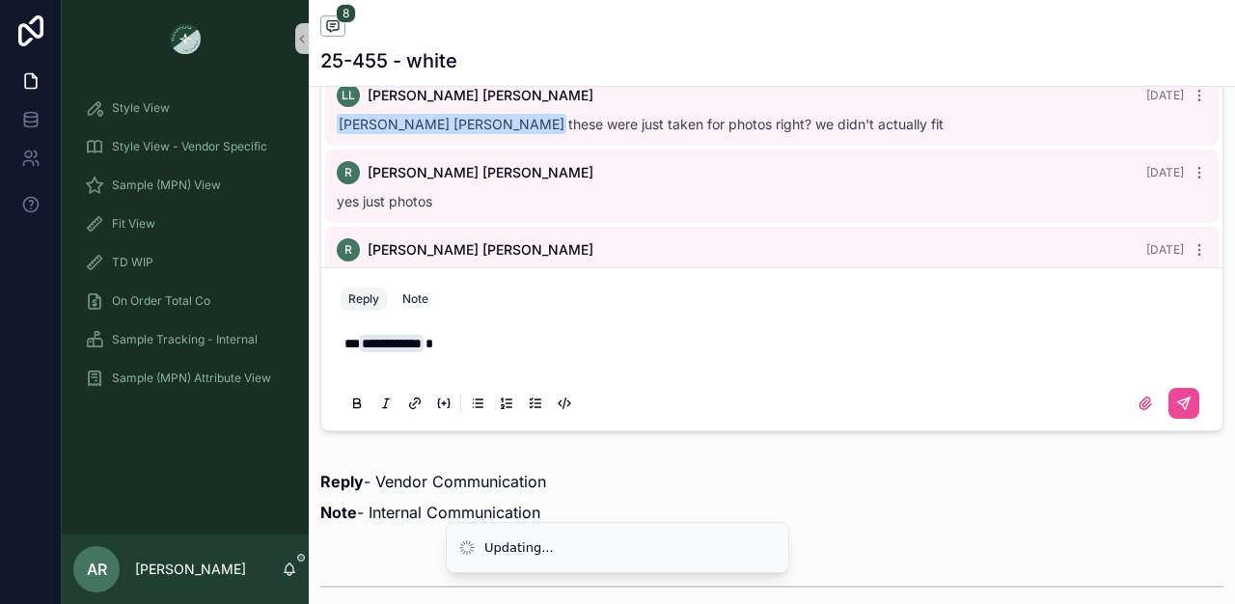
click at [452, 373] on p "scrollable content" at bounding box center [776, 362] width 863 height 19
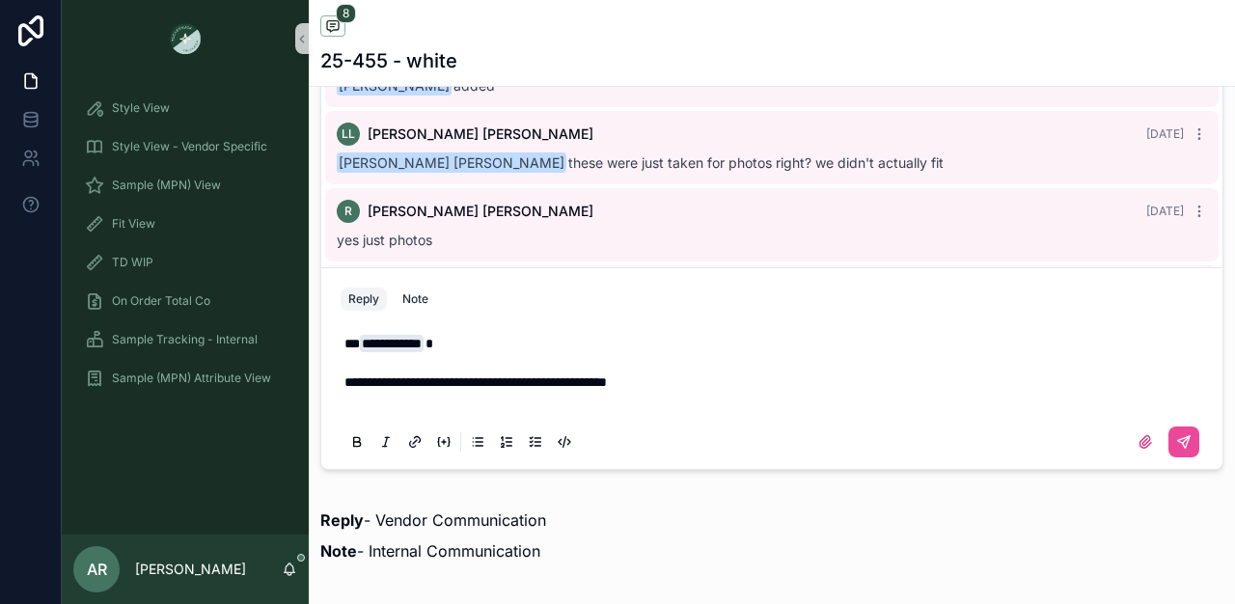
scroll to position [1323, 0]
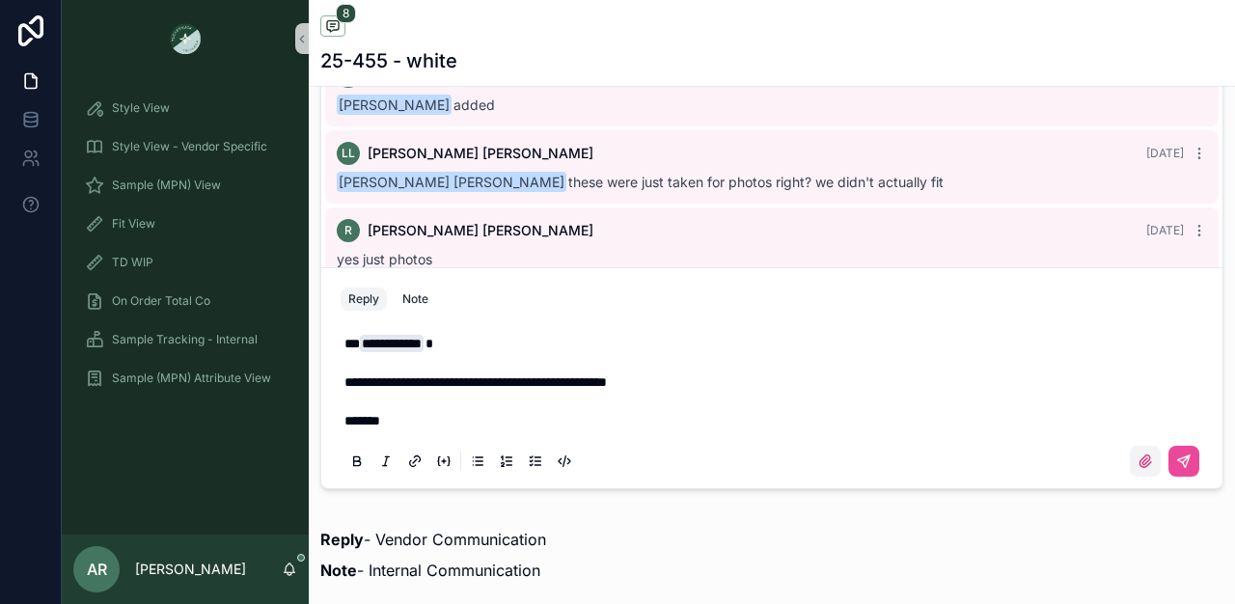
click at [1140, 467] on icon "scrollable content" at bounding box center [1146, 461] width 12 height 12
click at [0, 0] on input "scrollable content" at bounding box center [0, 0] width 0 height 0
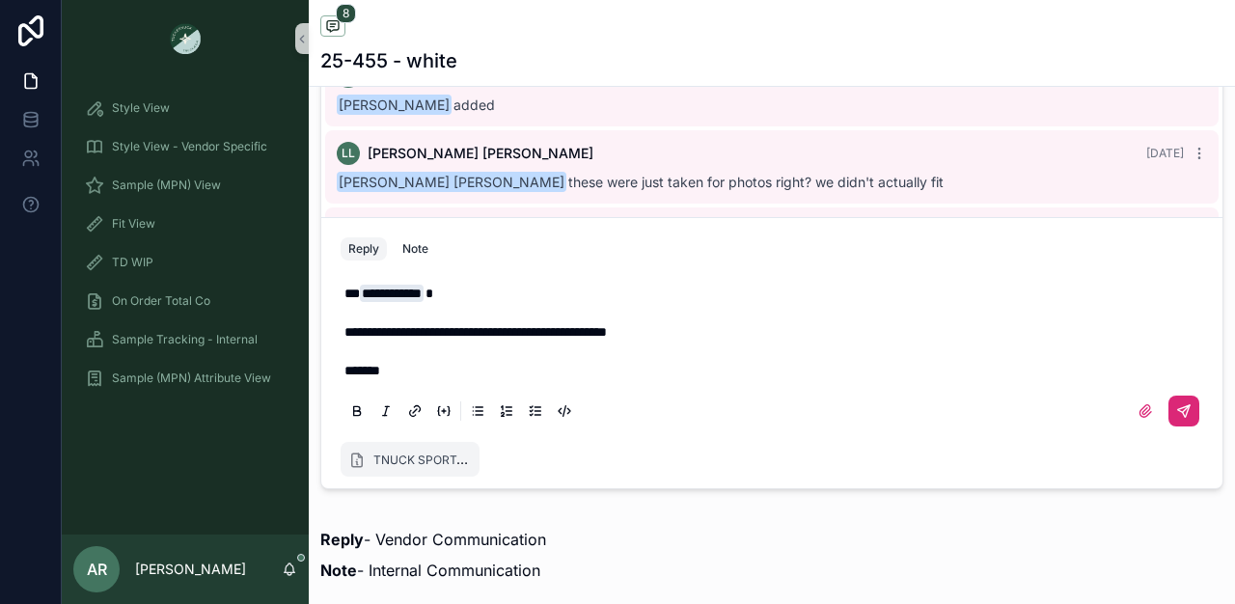
click at [1178, 417] on icon "scrollable content" at bounding box center [1184, 411] width 12 height 12
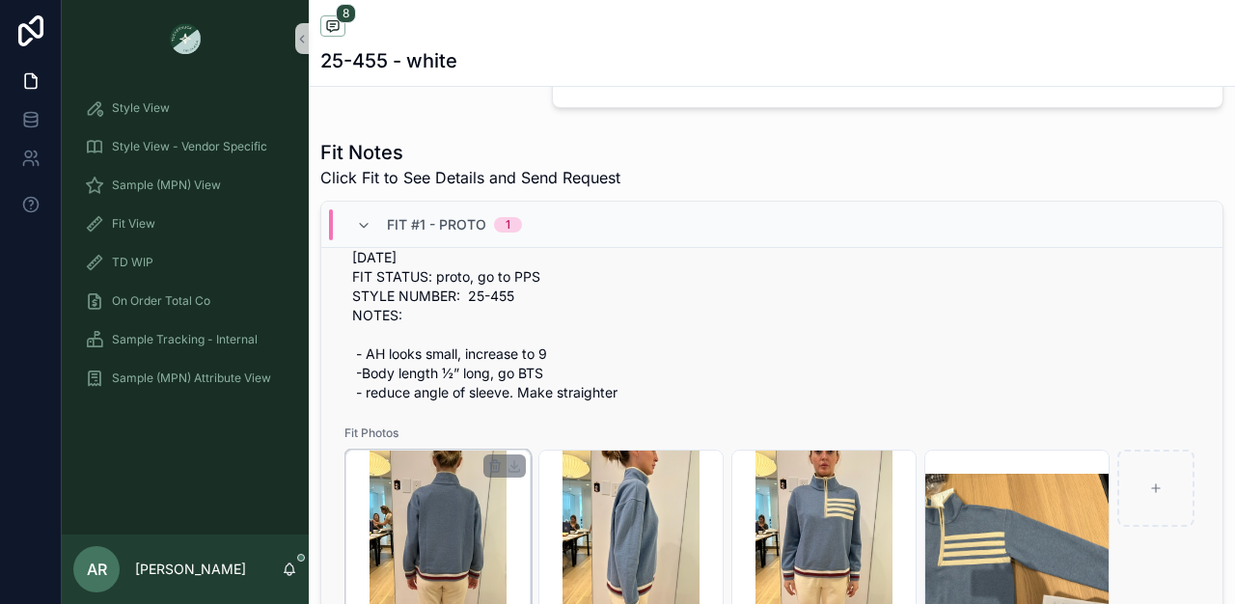
scroll to position [0, 0]
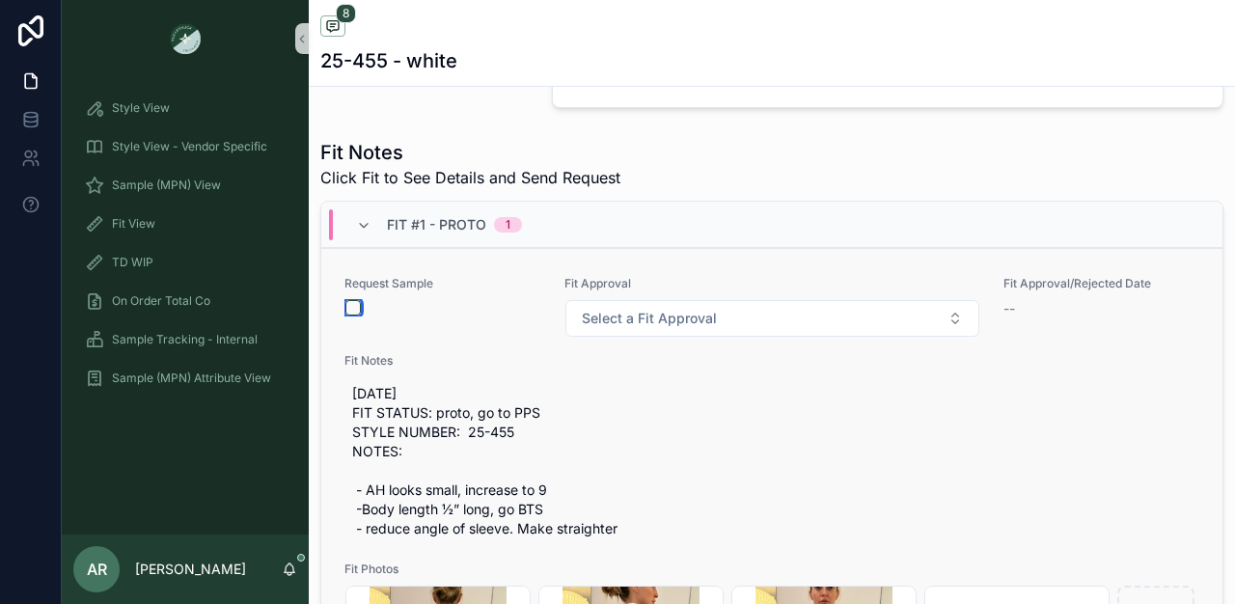
click at [349, 316] on button "scrollable content" at bounding box center [352, 307] width 15 height 15
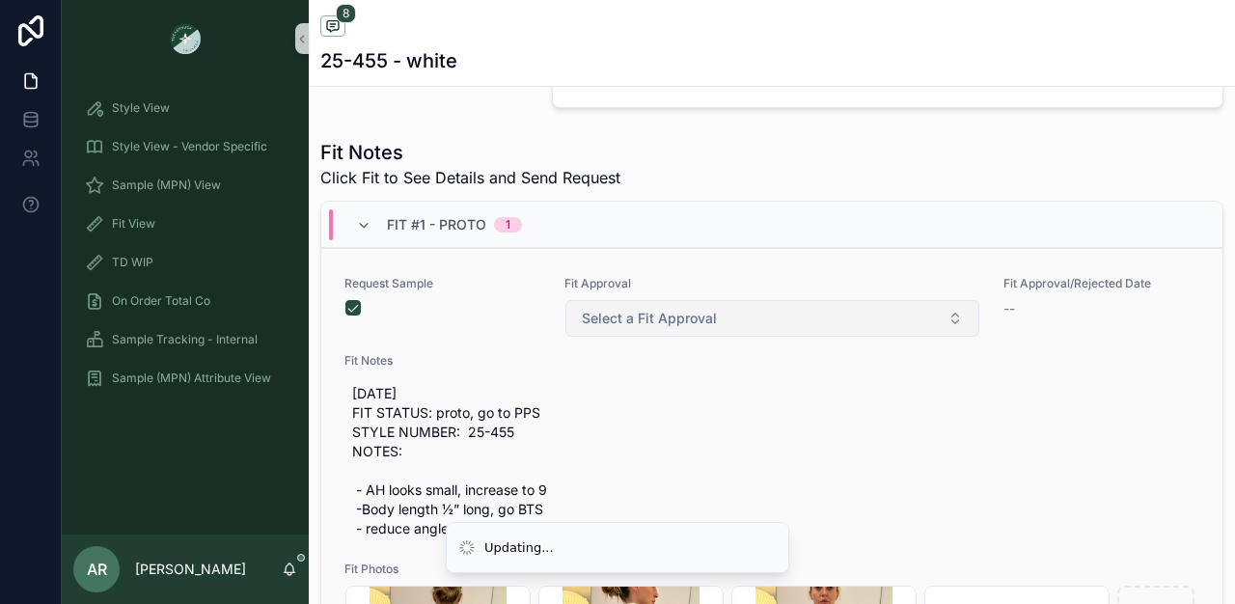
click at [687, 327] on span "Select a Fit Approval" at bounding box center [649, 318] width 135 height 19
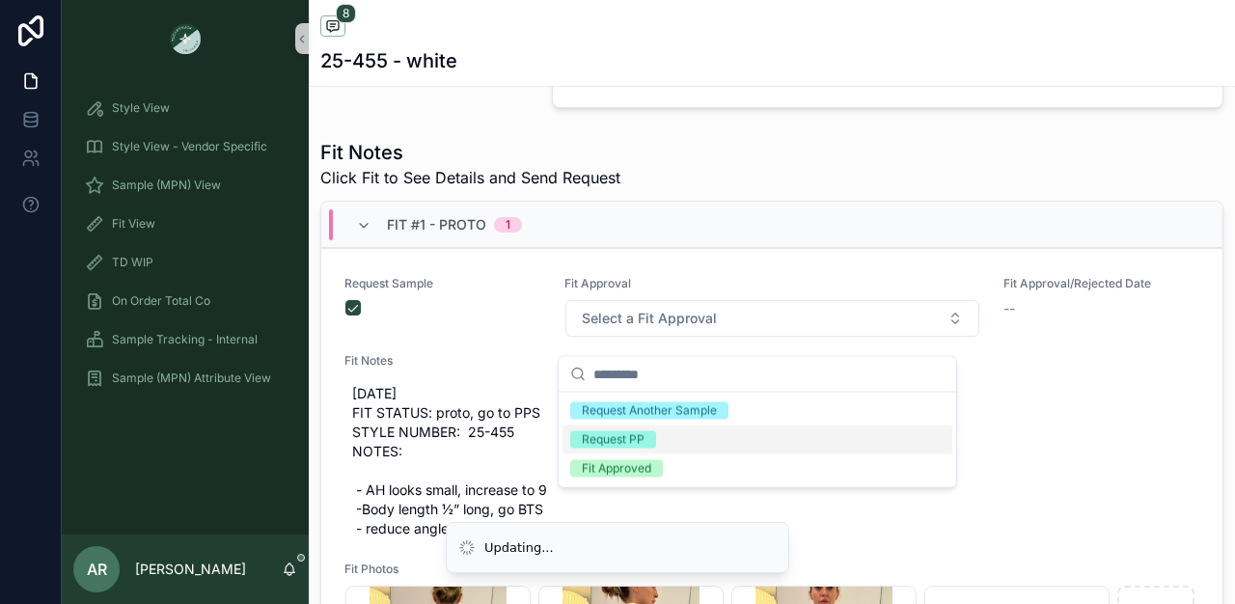
click at [644, 431] on div "Request PP" at bounding box center [613, 439] width 63 height 17
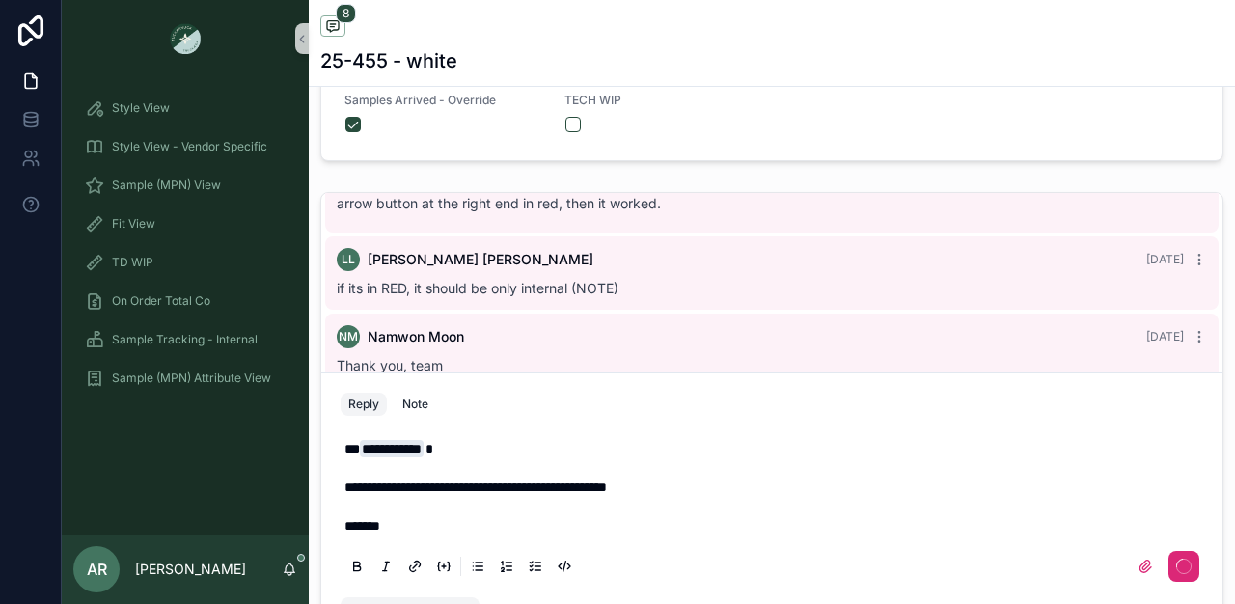
scroll to position [595, 0]
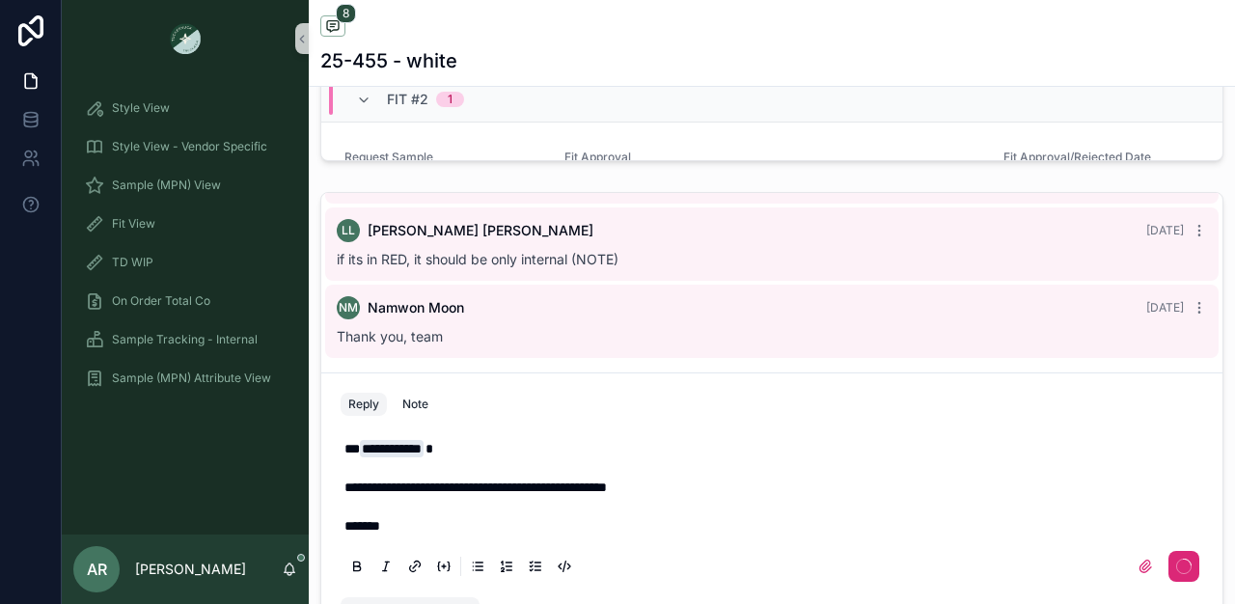
click at [292, 579] on div "AR [PERSON_NAME]" at bounding box center [185, 569] width 247 height 69
click at [283, 571] on icon "scrollable content" at bounding box center [289, 569] width 15 height 15
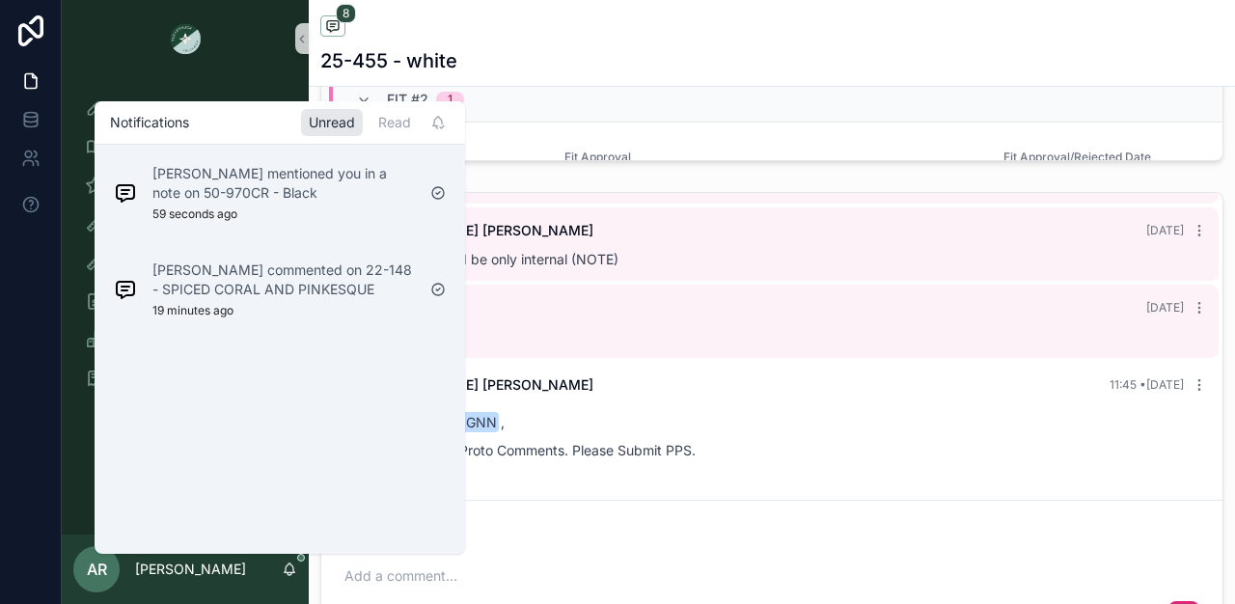
click at [628, 432] on p "Hi [PERSON_NAME] ," at bounding box center [772, 422] width 870 height 20
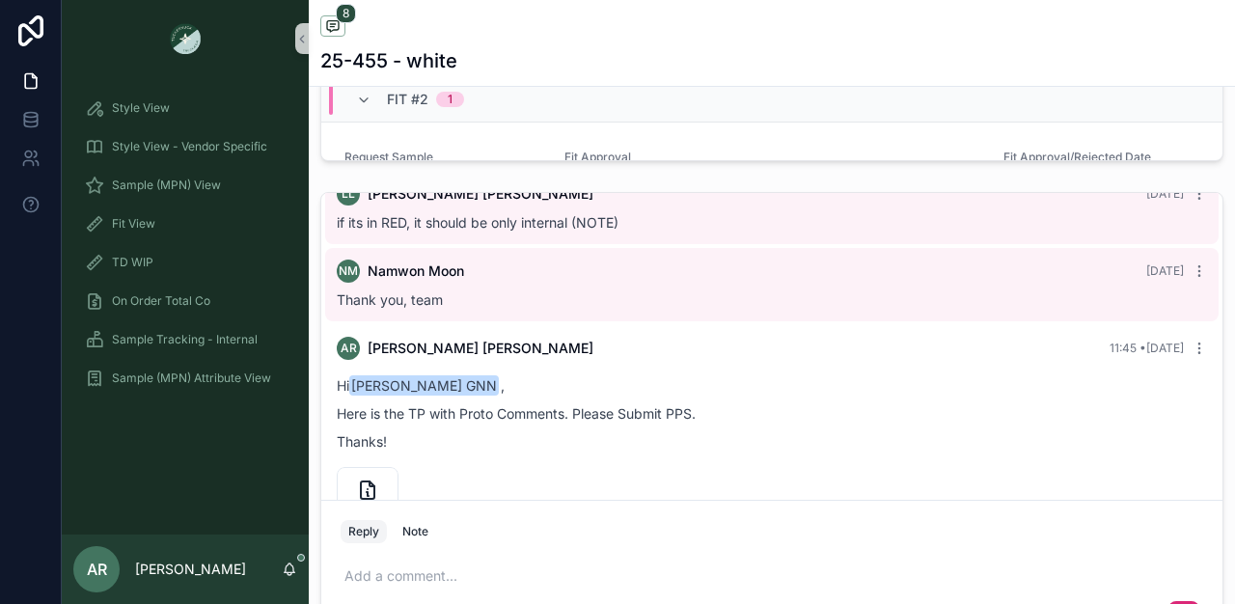
scroll to position [637, 0]
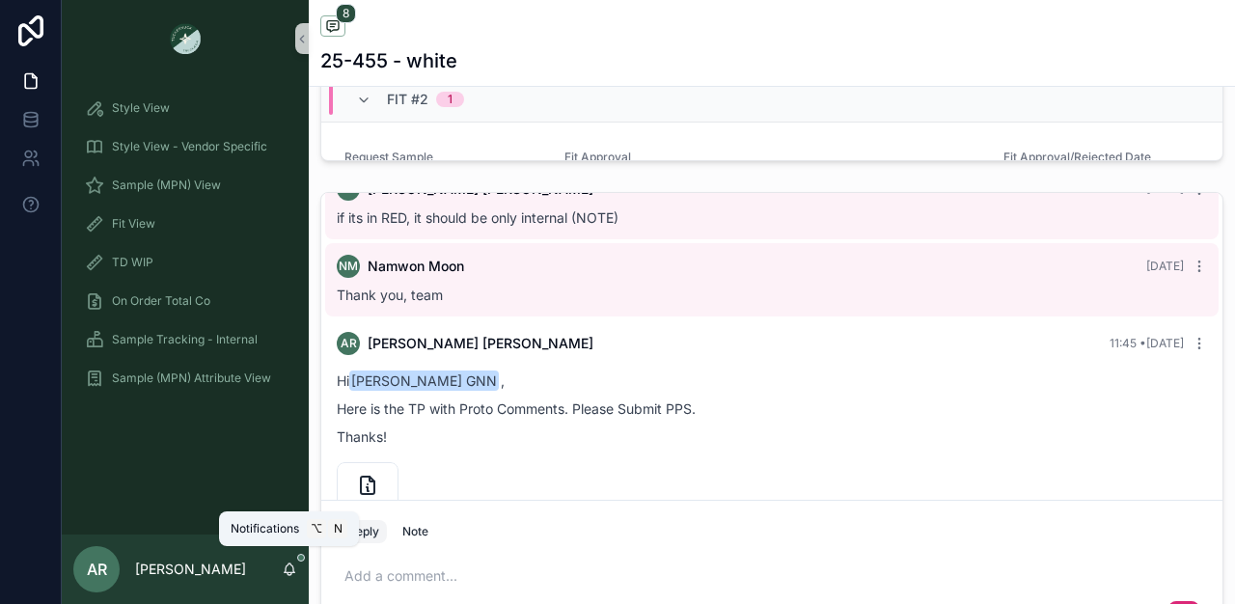
click at [294, 566] on icon "scrollable content" at bounding box center [289, 569] width 15 height 15
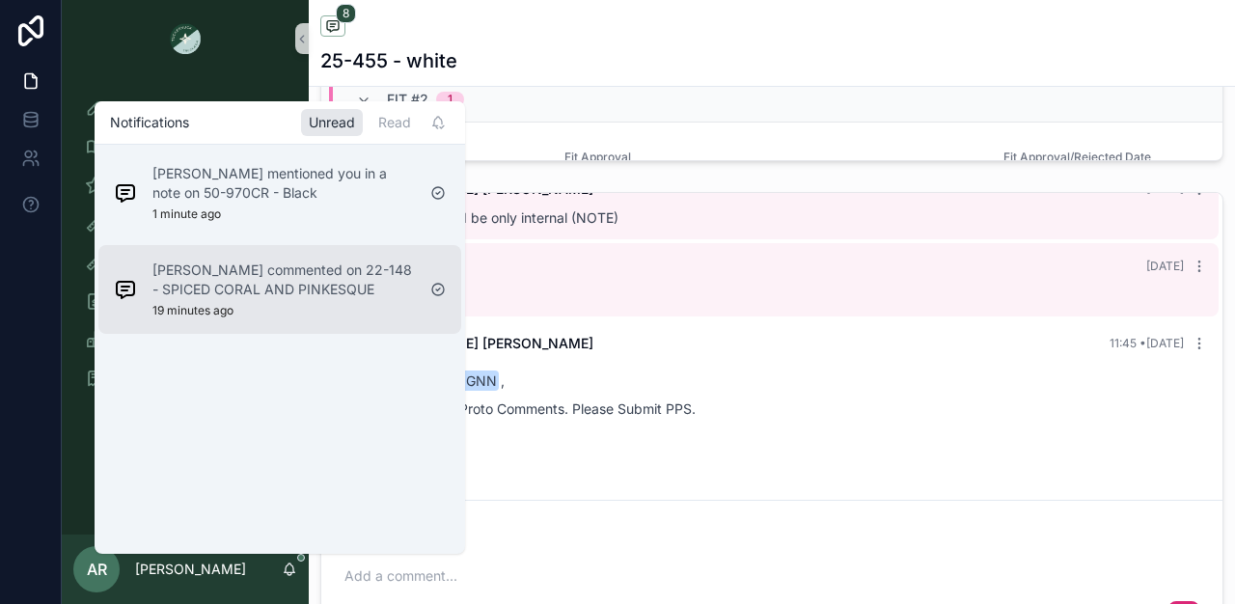
click at [289, 254] on div "[PERSON_NAME] commented on 22-148 - SPICED CORAL AND PINKESQUE 19 minutes ago" at bounding box center [264, 289] width 317 height 73
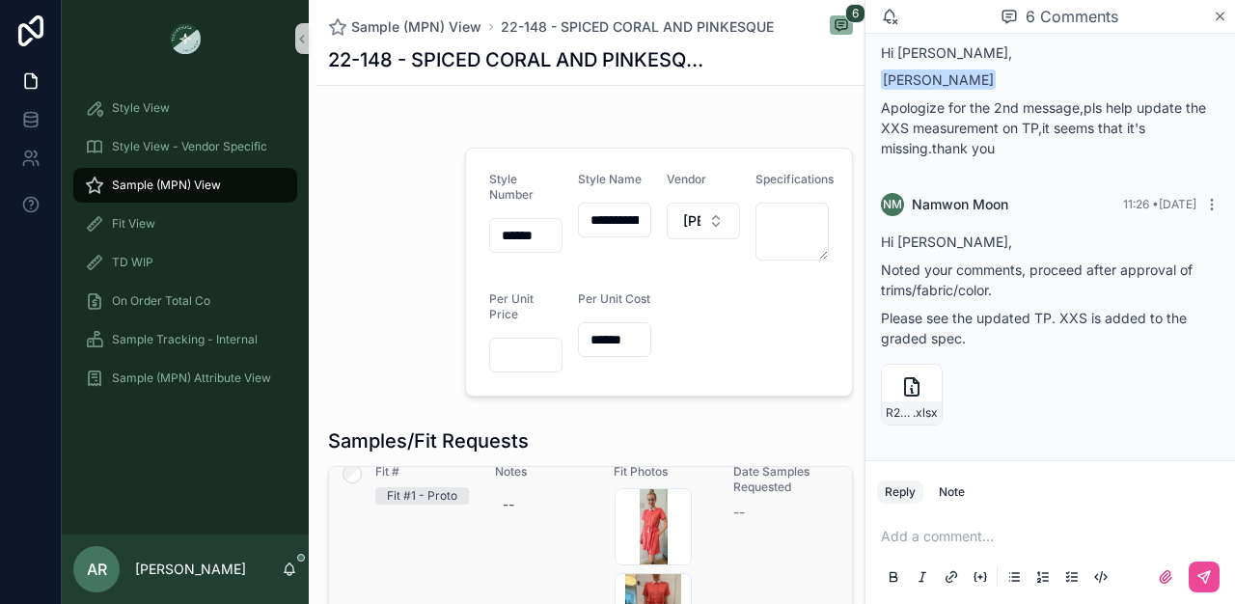
scroll to position [18, 0]
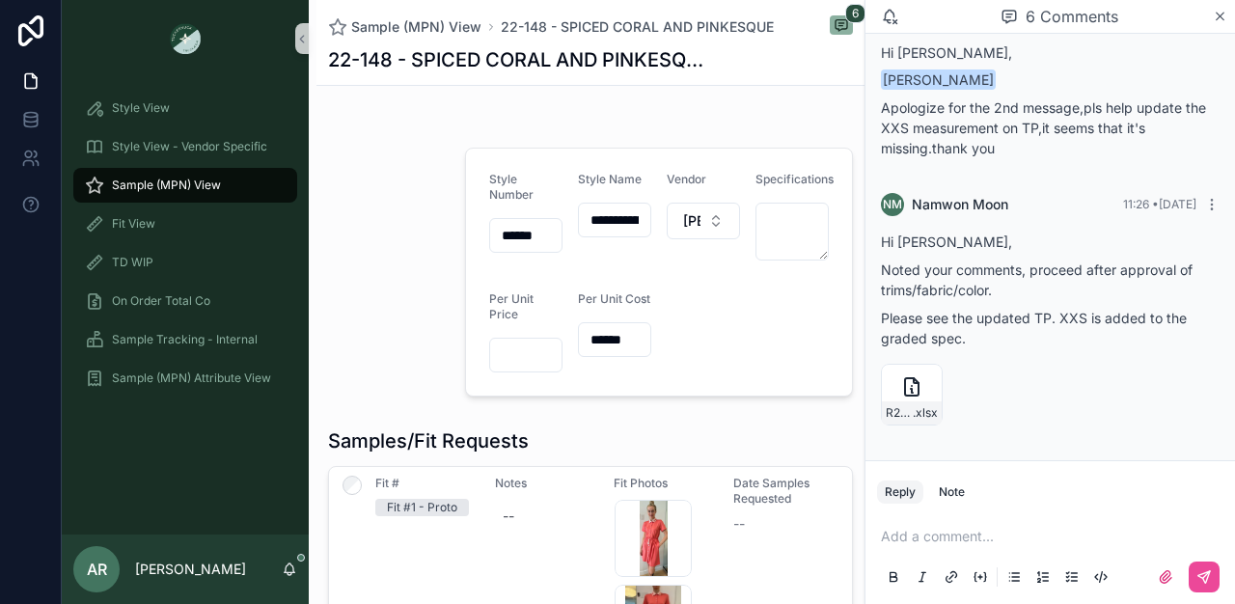
click at [279, 572] on div "AR [PERSON_NAME]" at bounding box center [185, 569] width 247 height 69
click at [290, 574] on icon "scrollable content" at bounding box center [290, 573] width 4 height 3
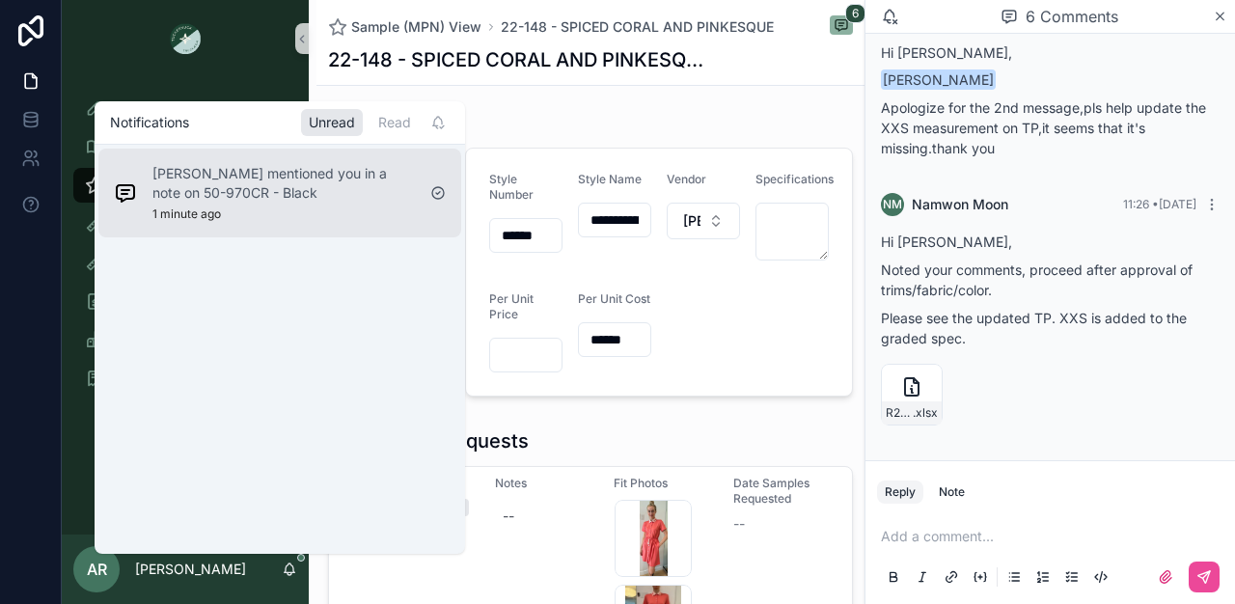
click at [333, 177] on p "[PERSON_NAME] mentioned you in a note on 50-970CR - Black" at bounding box center [283, 183] width 262 height 39
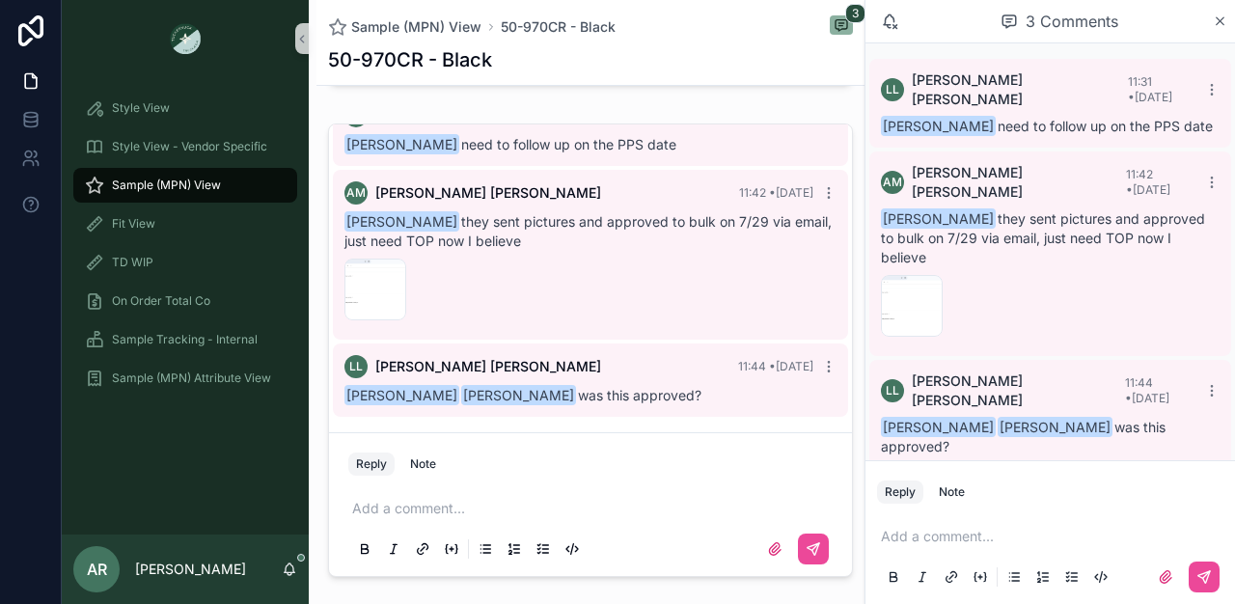
scroll to position [1784, 0]
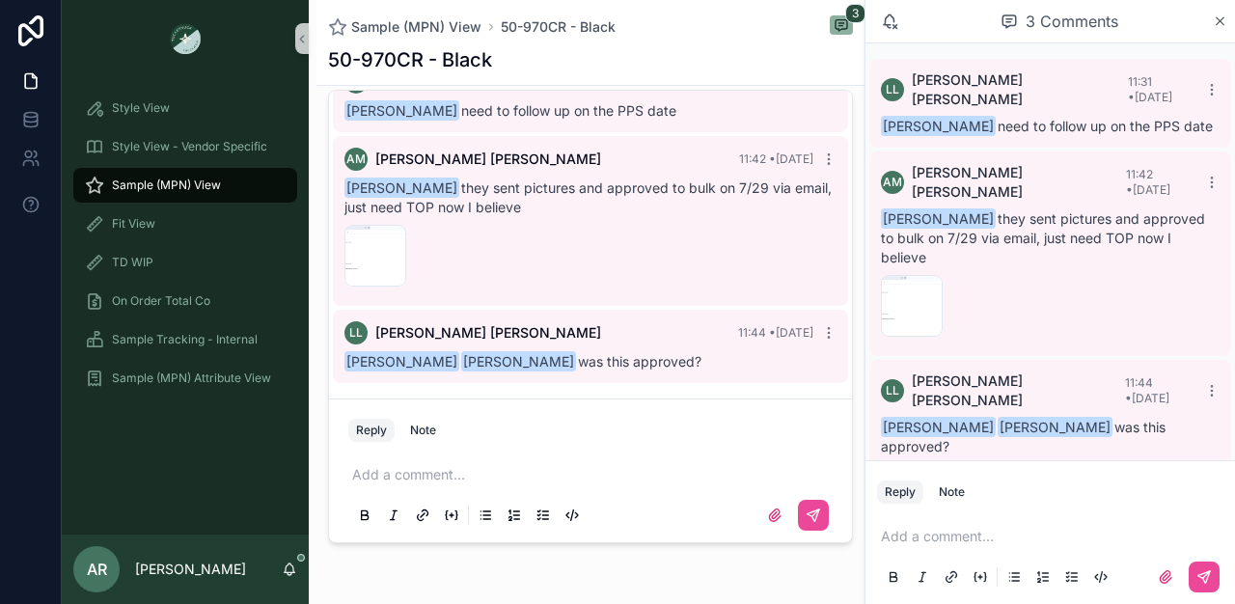
click at [222, 181] on div "Sample (MPN) View" at bounding box center [185, 185] width 201 height 31
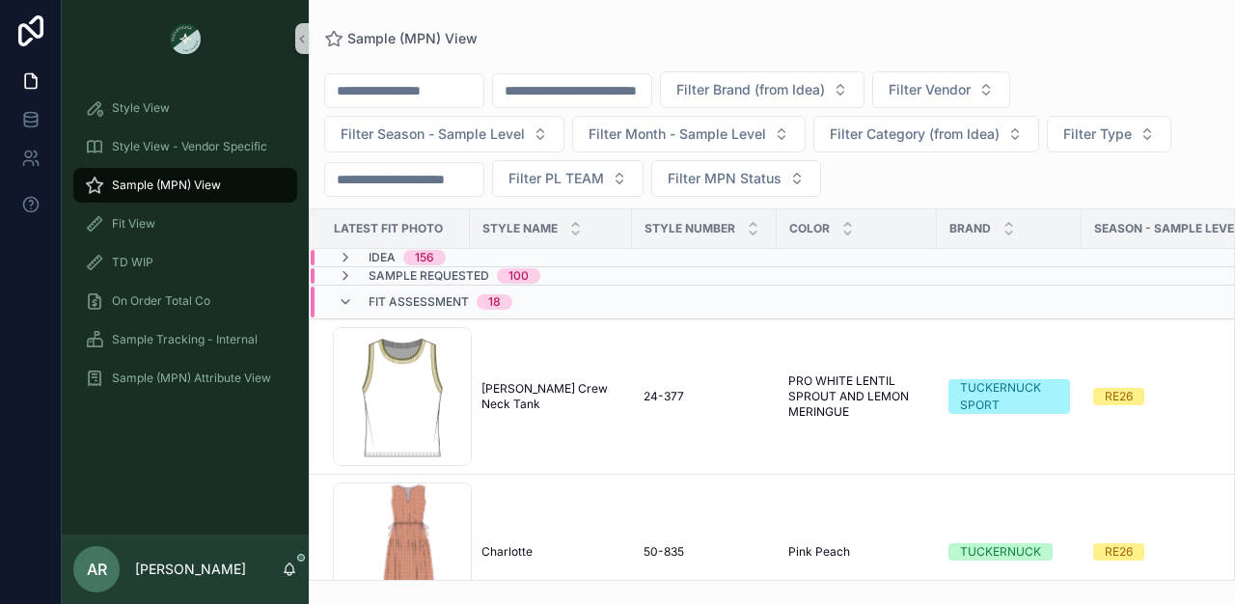
click at [291, 563] on icon "scrollable content" at bounding box center [289, 569] width 15 height 15
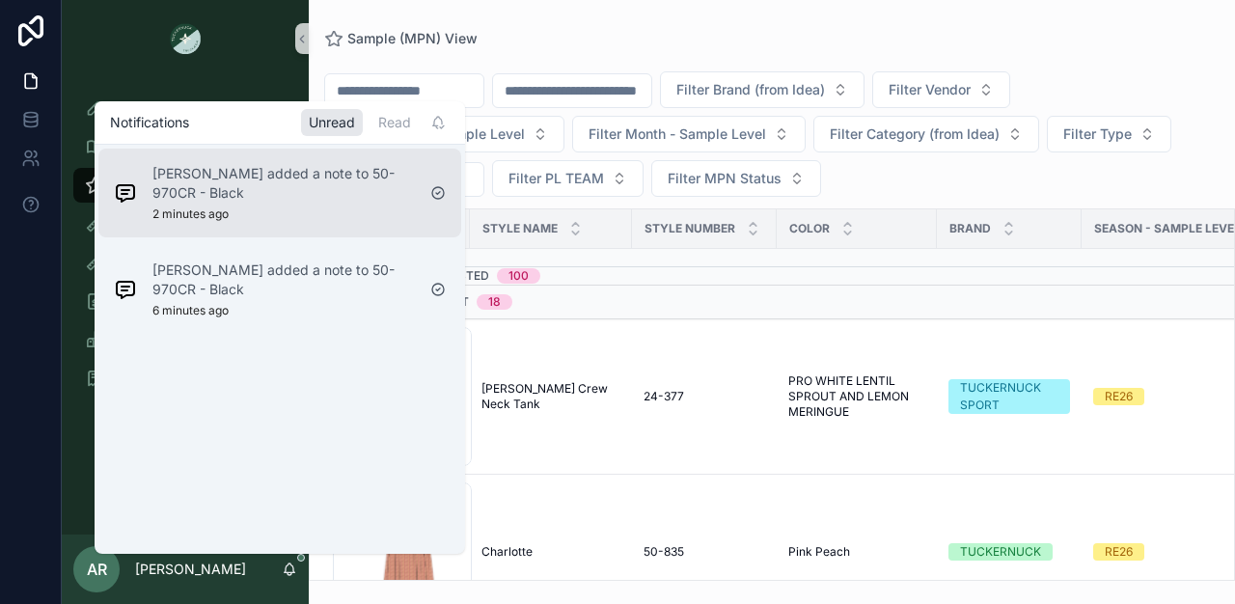
click at [290, 219] on div "[PERSON_NAME] added a note to 50-970CR - Black 2 minutes ago" at bounding box center [283, 193] width 262 height 58
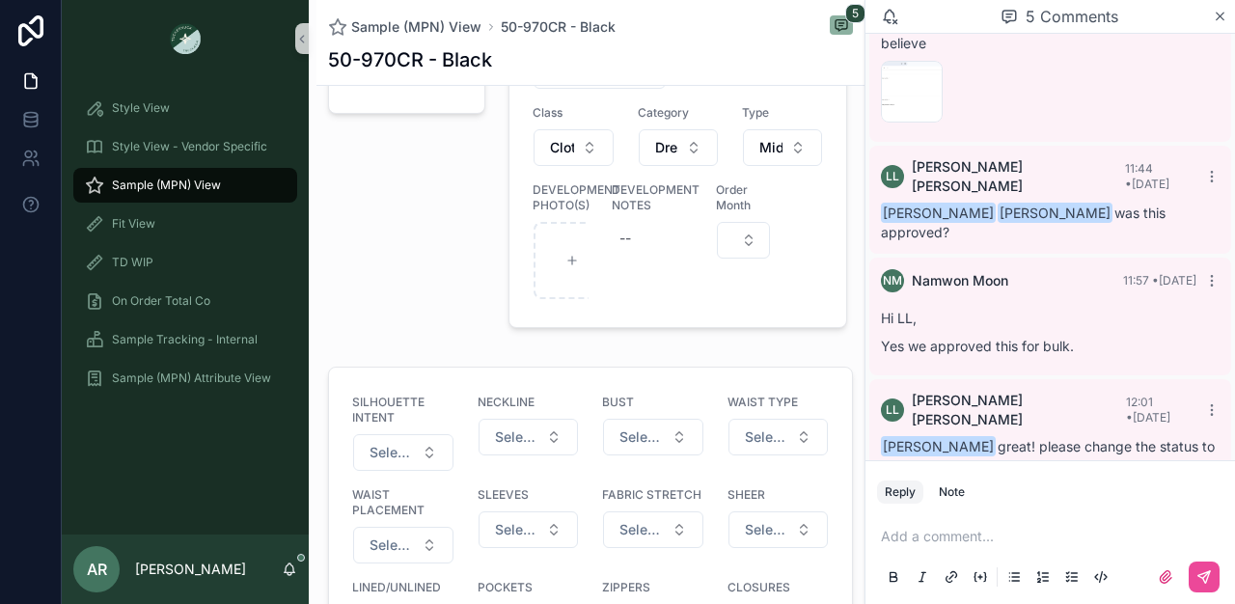
scroll to position [920, 0]
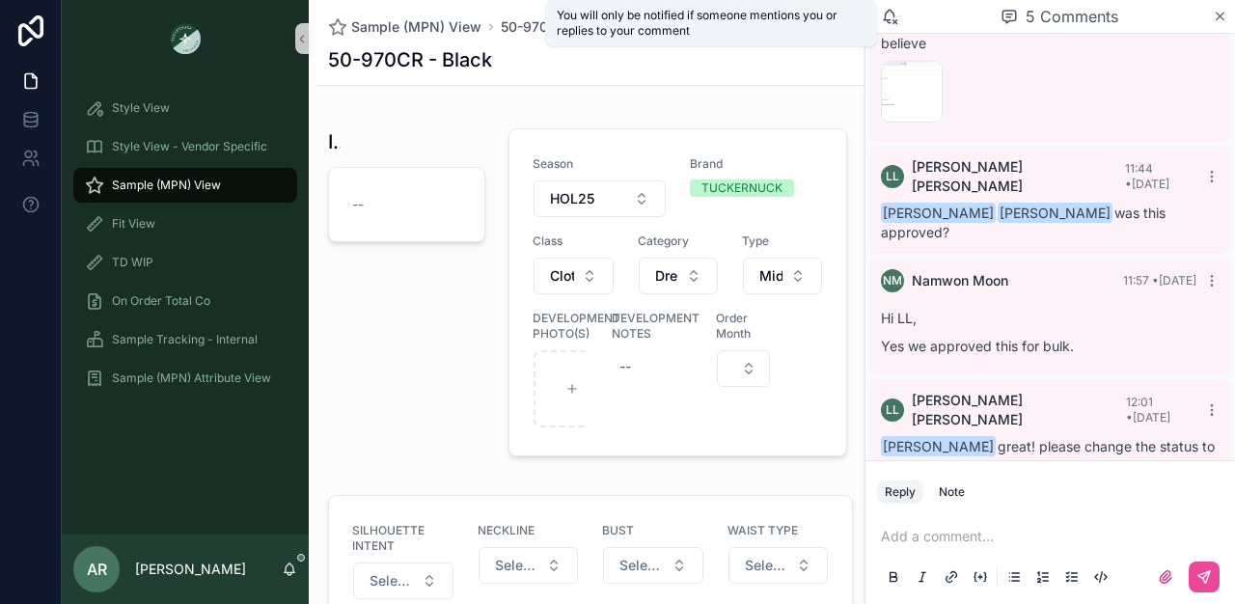
click at [893, 16] on icon "scrollable content" at bounding box center [889, 16] width 17 height 17
click at [889, 19] on icon "scrollable content" at bounding box center [889, 16] width 17 height 17
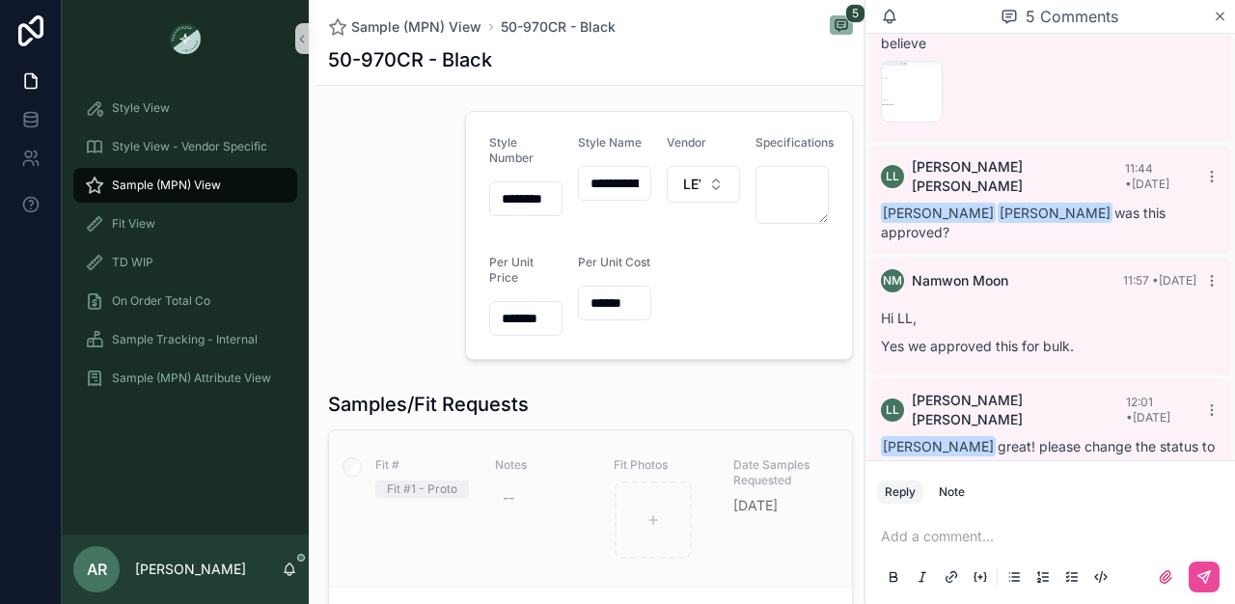
scroll to position [0, 0]
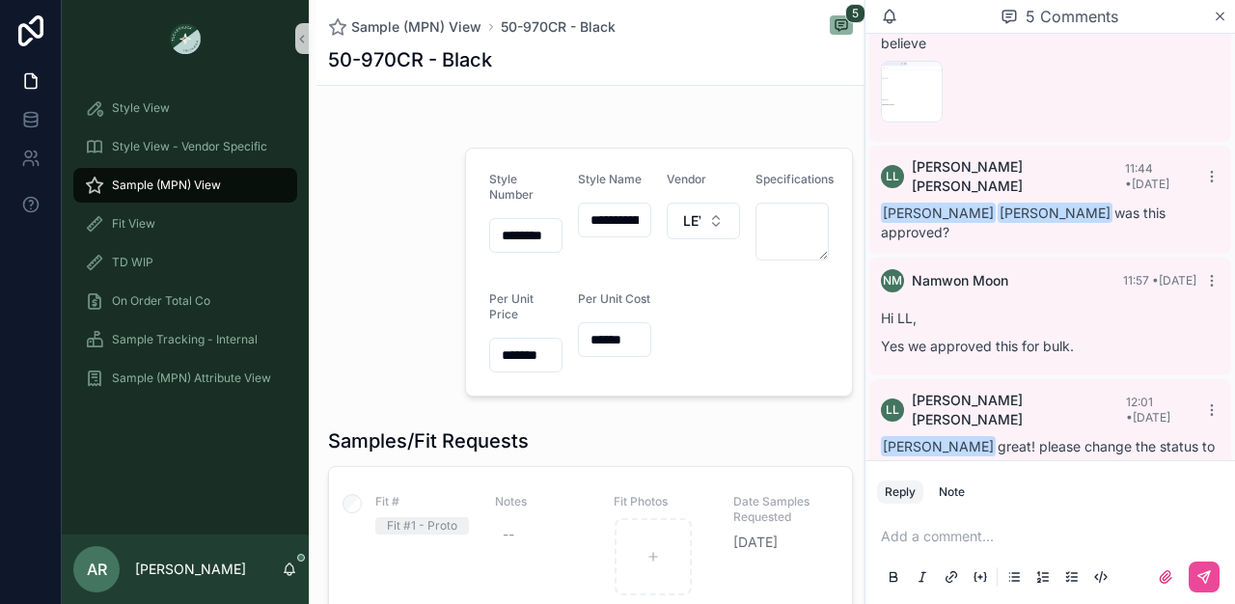
click at [1022, 12] on div "5 Comments" at bounding box center [1059, 16] width 307 height 33
click at [574, 63] on div "50-970CR - Black" at bounding box center [590, 59] width 525 height 27
click at [222, 195] on div "Sample (MPN) View" at bounding box center [185, 185] width 201 height 31
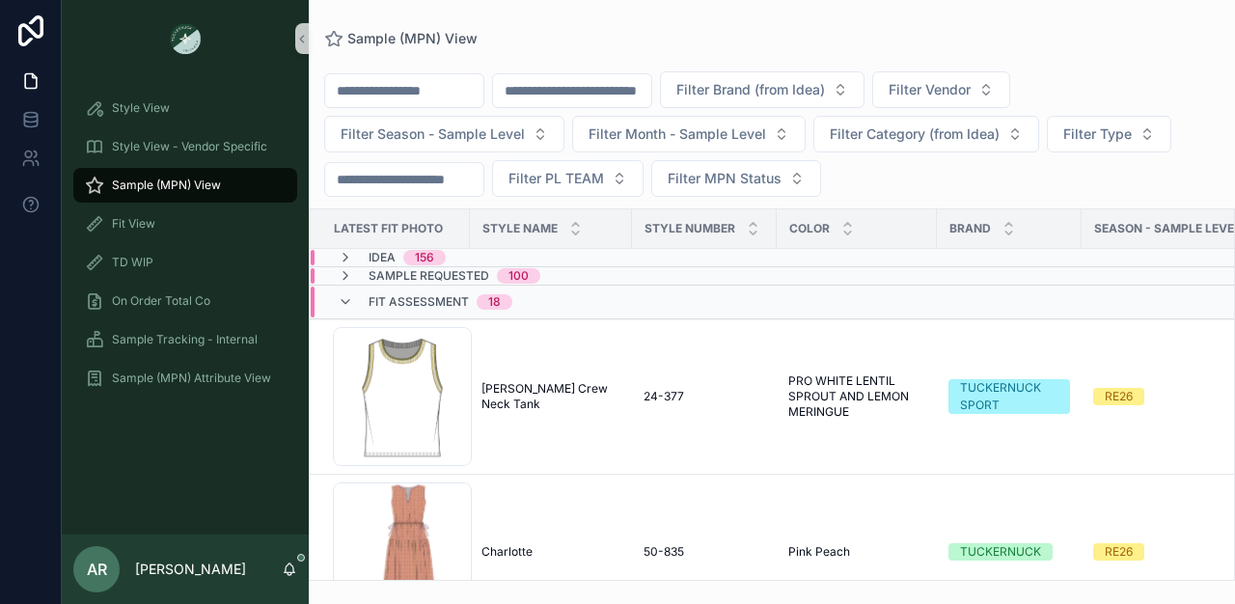
click at [621, 97] on input "scrollable content" at bounding box center [572, 90] width 158 height 27
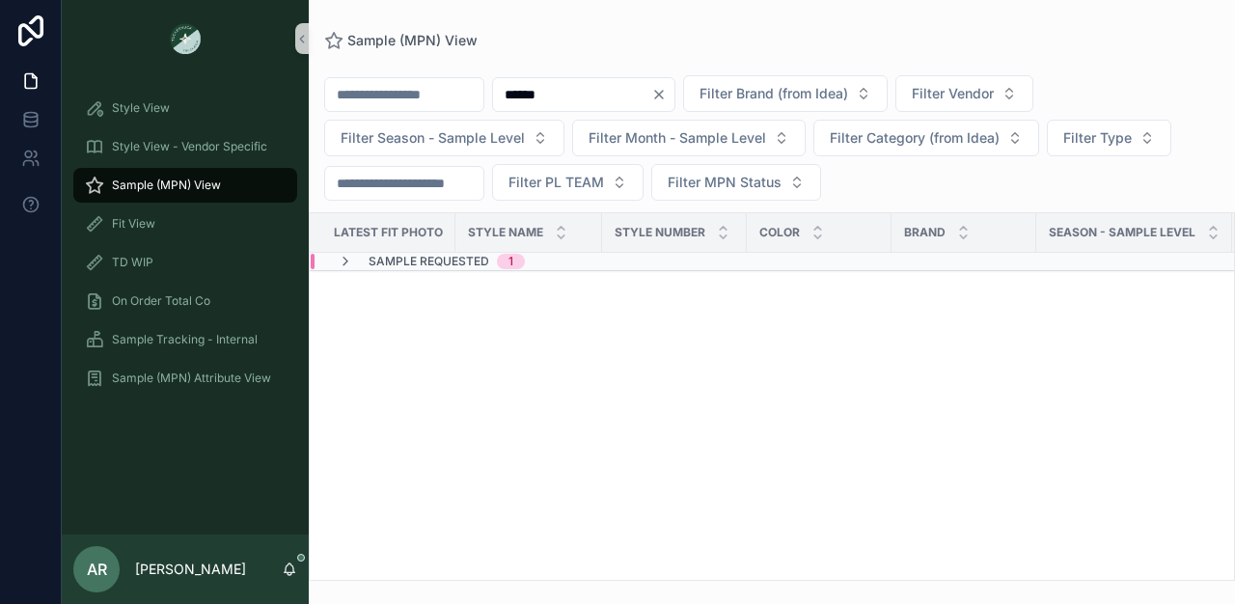
type input "******"
click at [420, 267] on span "Sample Requested" at bounding box center [429, 261] width 121 height 15
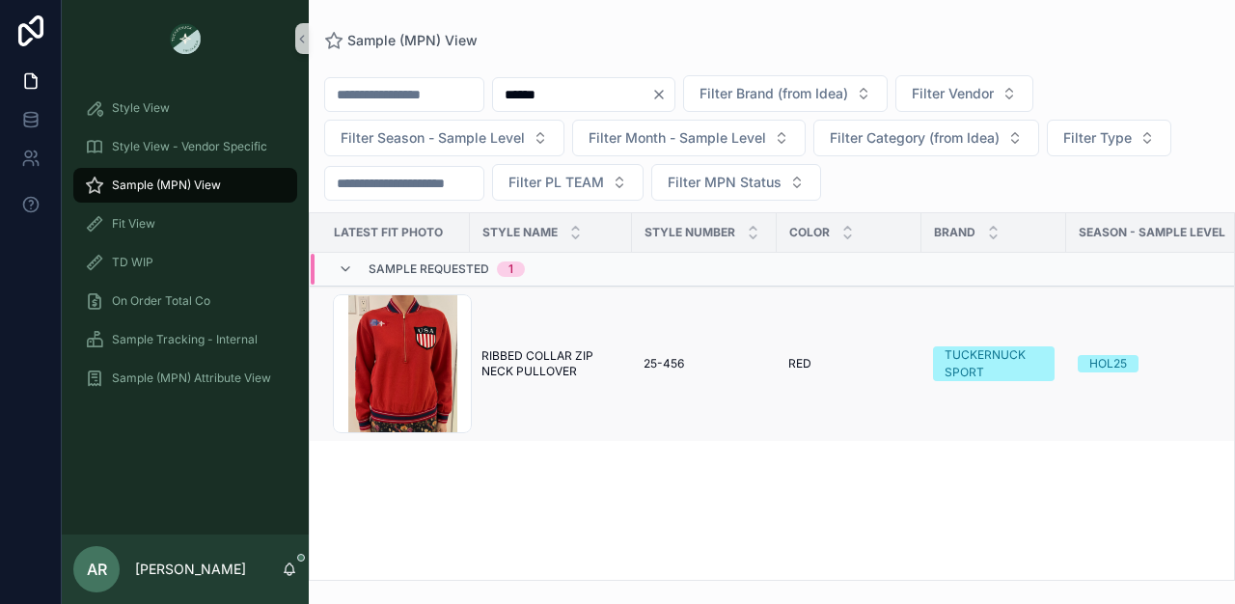
click at [522, 365] on span "RIBBED COLLAR ZIP NECK PULLOVER" at bounding box center [551, 363] width 139 height 31
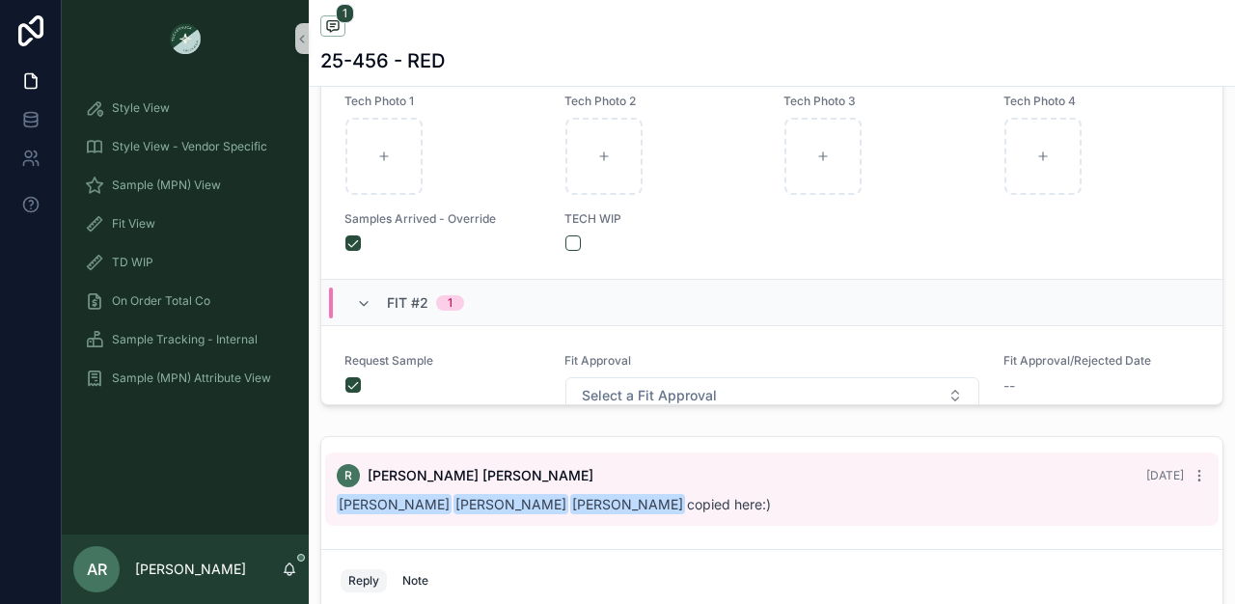
scroll to position [481, 0]
click at [365, 315] on icon "scrollable content" at bounding box center [363, 306] width 15 height 15
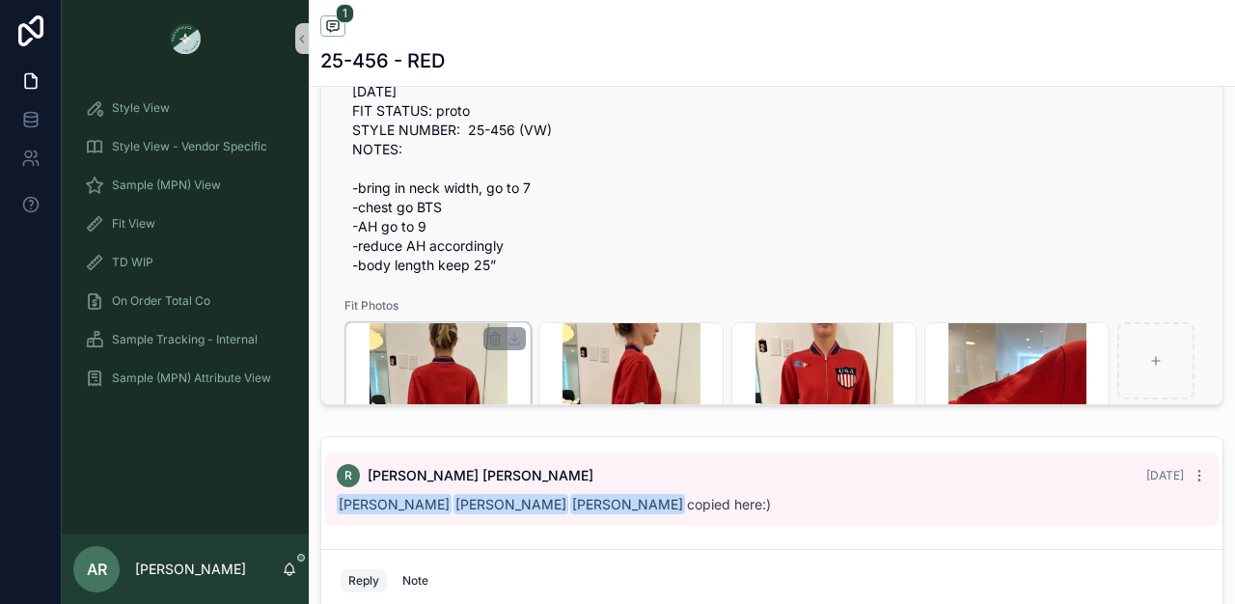
scroll to position [0, 0]
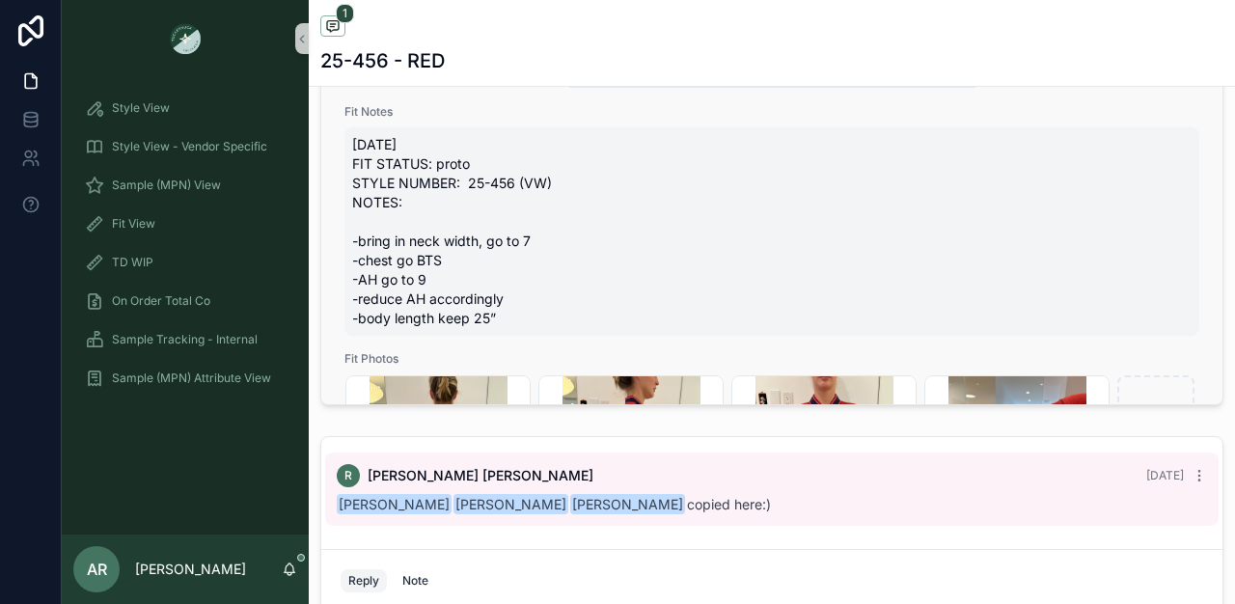
click at [355, 252] on span "[DATE] FIT STATUS: proto STYLE NUMBER: 25-456 (VW) NOTES: -bring in neck width,…" at bounding box center [772, 231] width 840 height 193
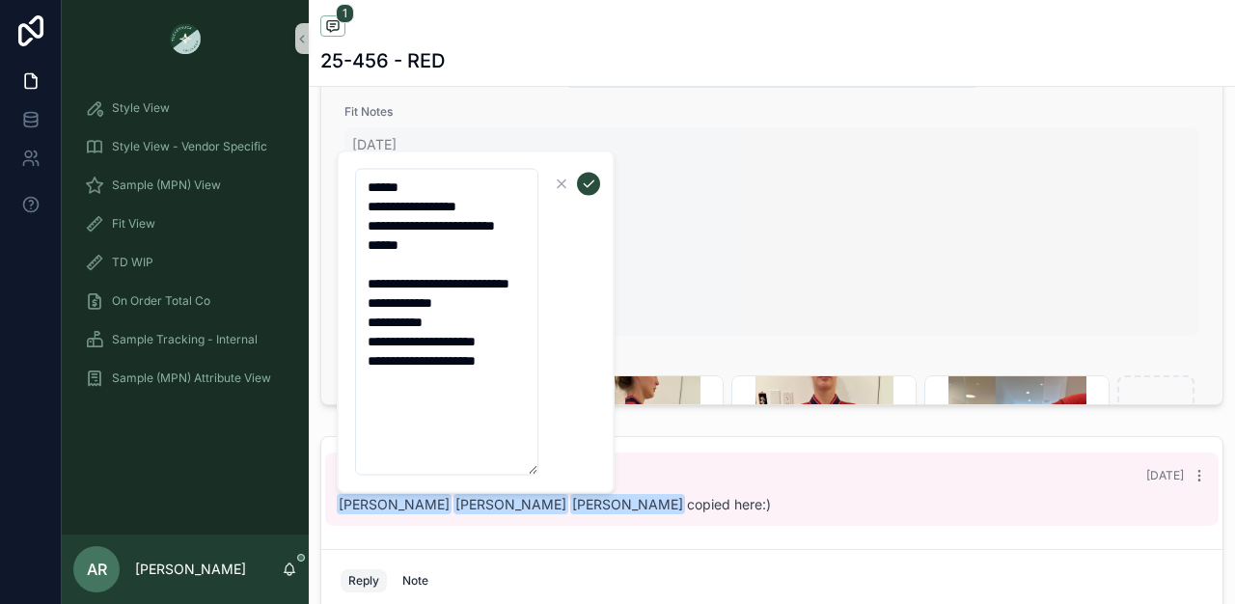
drag, startPoint x: 366, startPoint y: 302, endPoint x: 564, endPoint y: 445, distance: 244.0
click at [564, 445] on form "**********" at bounding box center [477, 322] width 247 height 309
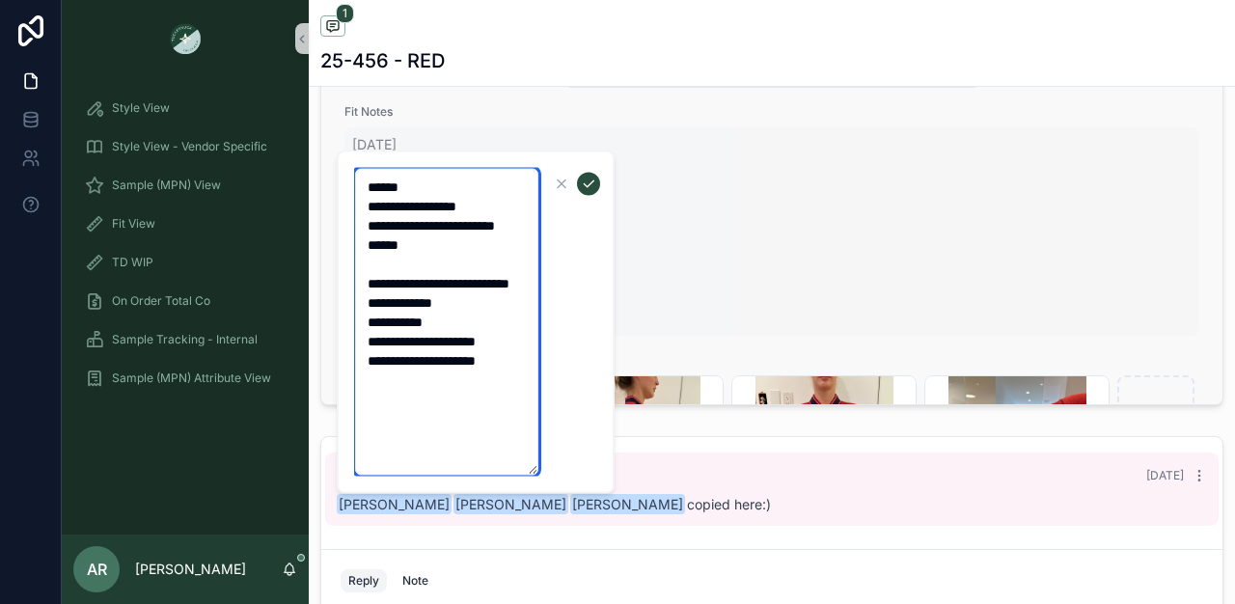
paste textarea "**********"
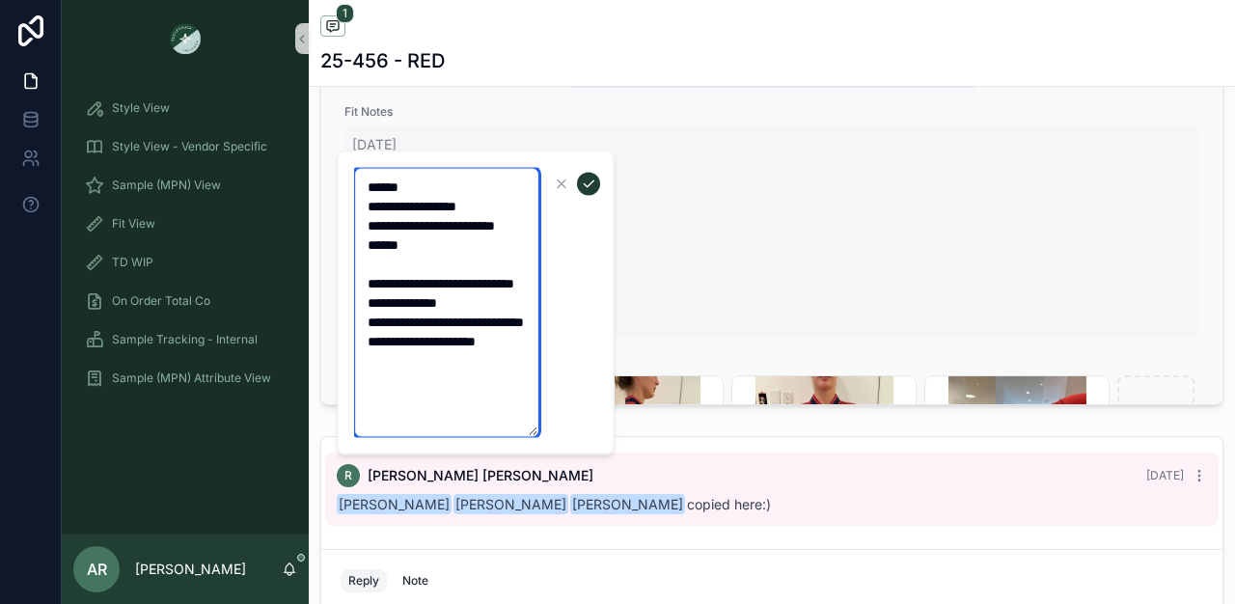
type textarea "**********"
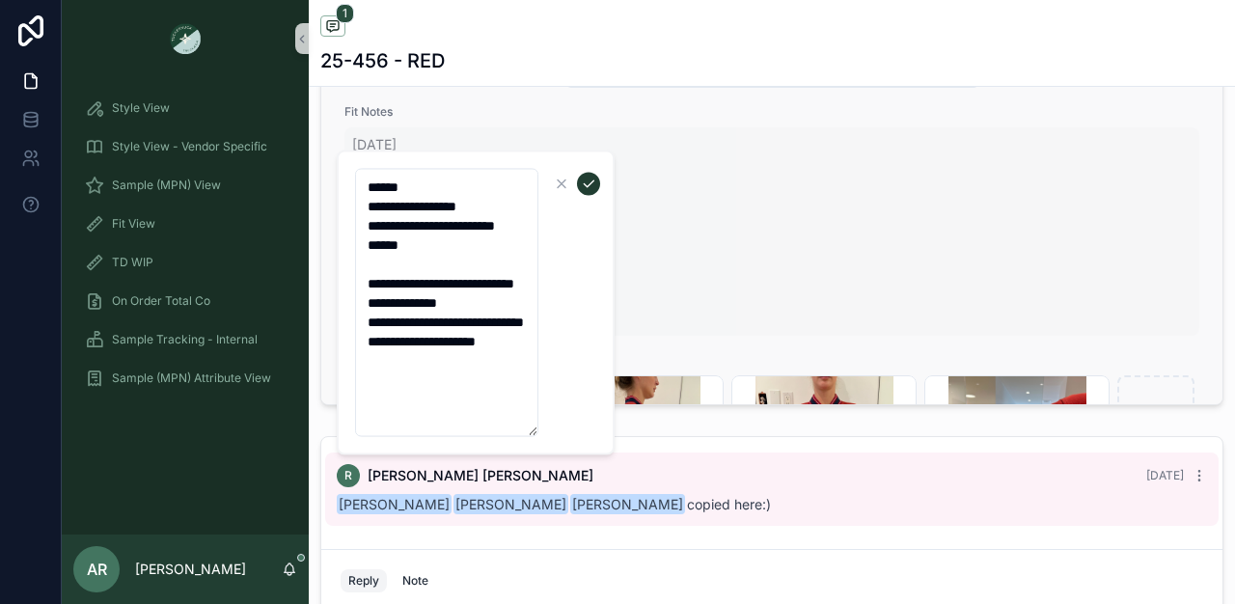
click at [581, 185] on icon "scrollable content" at bounding box center [588, 184] width 15 height 15
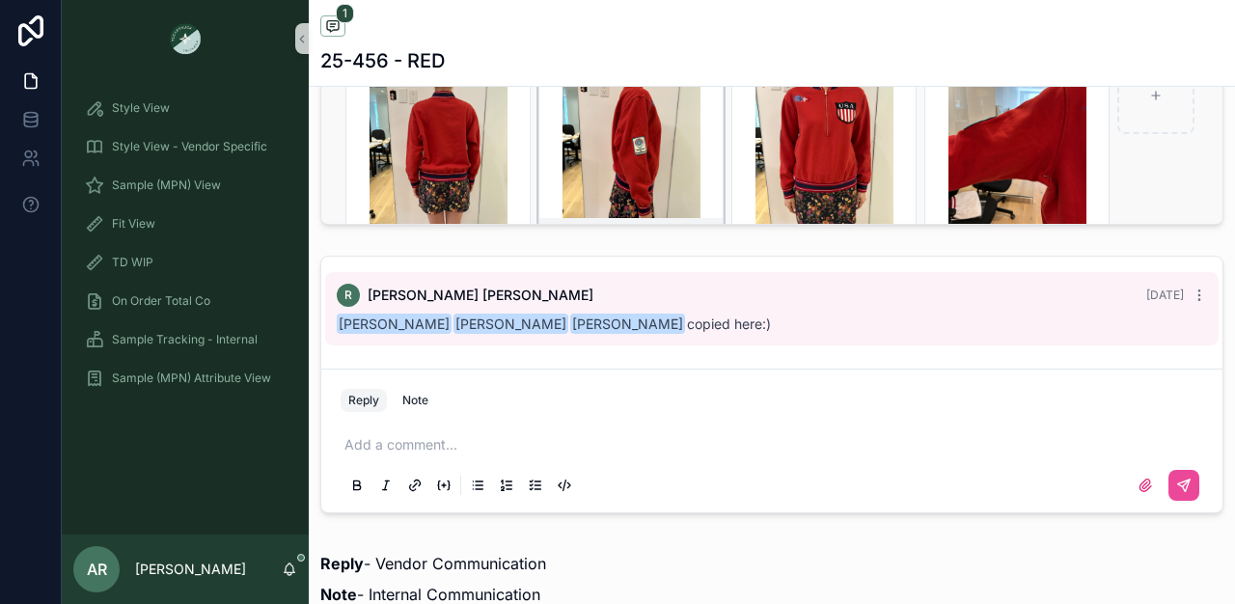
scroll to position [165, 0]
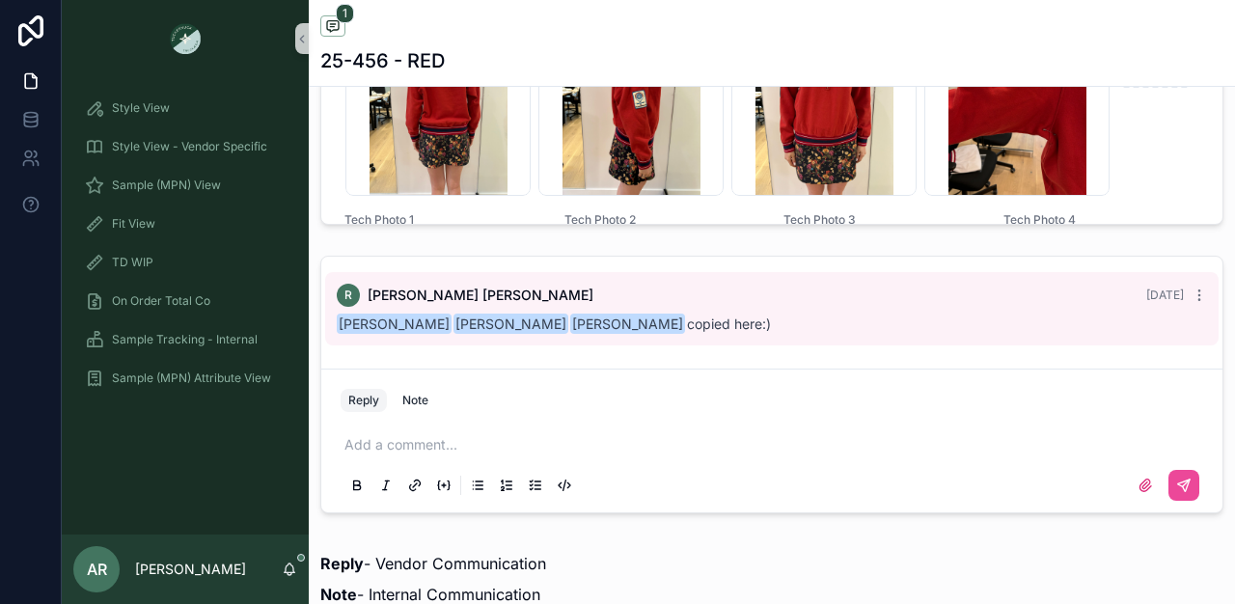
click at [428, 455] on p "scrollable content" at bounding box center [776, 444] width 863 height 19
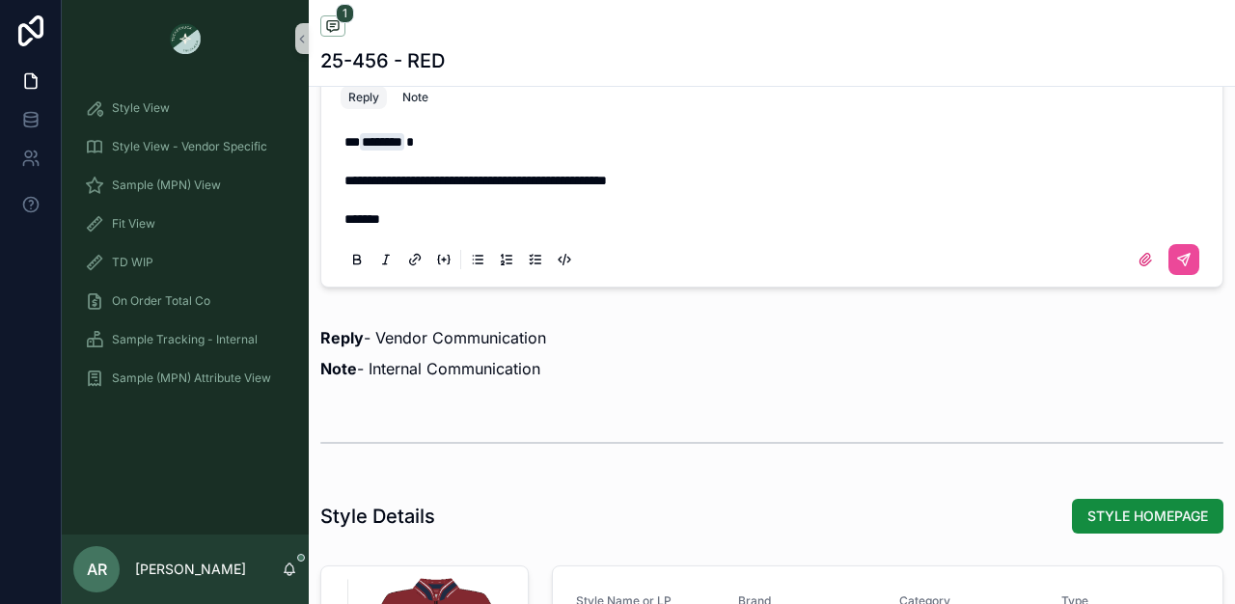
scroll to position [1411, 0]
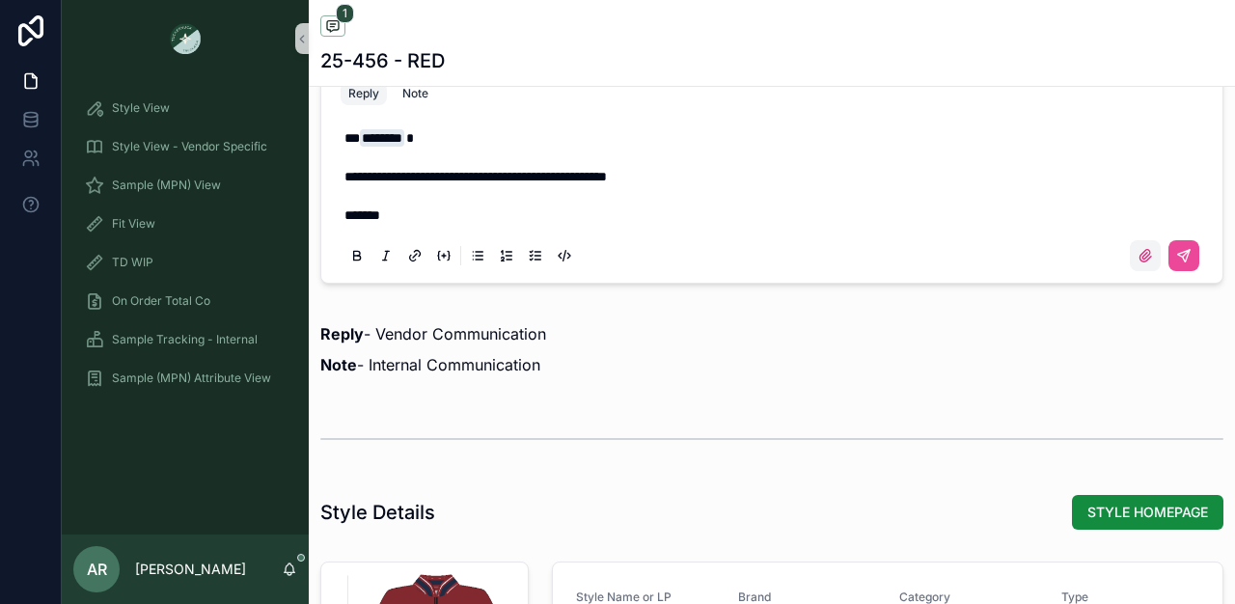
click at [1138, 263] on icon "scrollable content" at bounding box center [1145, 255] width 15 height 15
click at [0, 0] on input "scrollable content" at bounding box center [0, 0] width 0 height 0
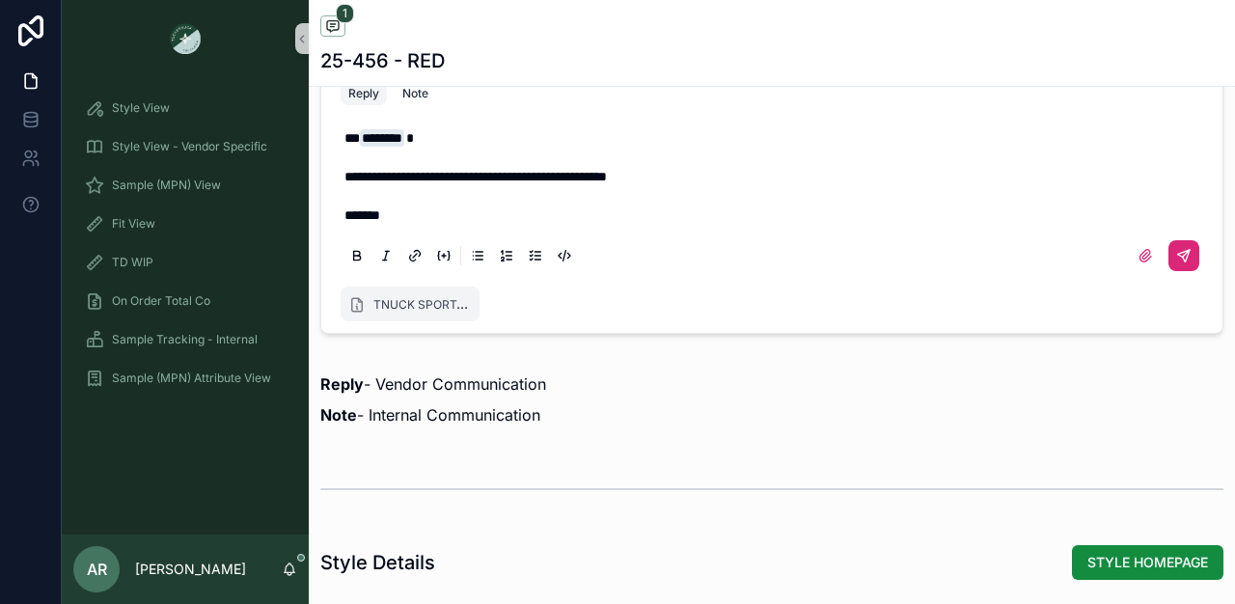
click at [1178, 262] on icon "scrollable content" at bounding box center [1184, 256] width 12 height 12
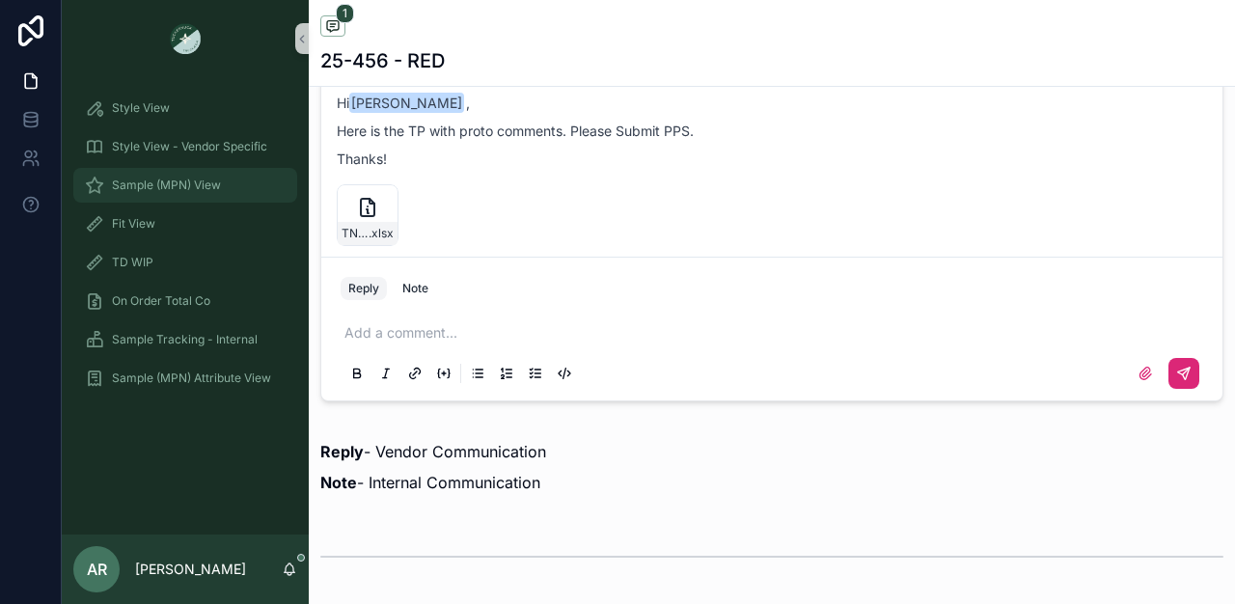
click at [180, 181] on span "Sample (MPN) View" at bounding box center [166, 185] width 109 height 15
